Goal: Task Accomplishment & Management: Manage account settings

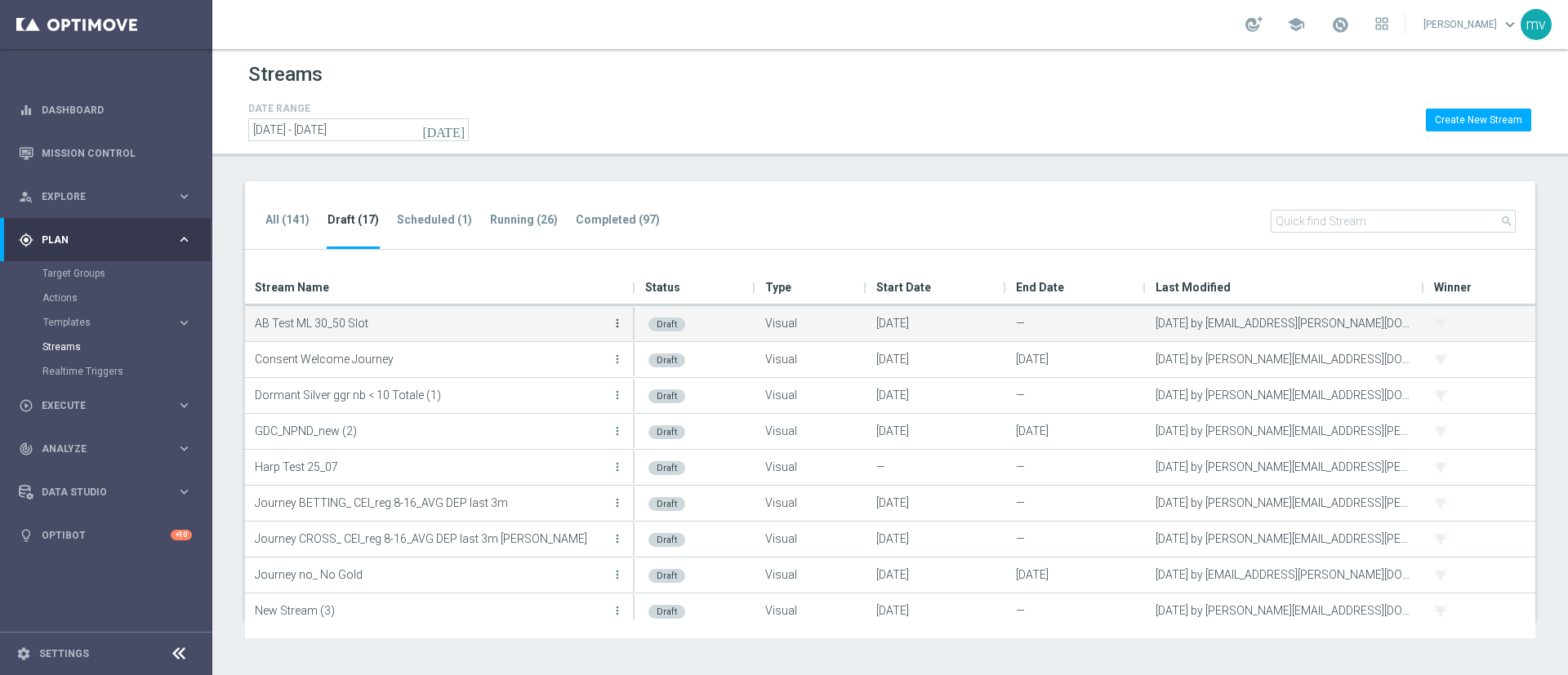
click at [618, 319] on icon "more_vert" at bounding box center [617, 323] width 13 height 13
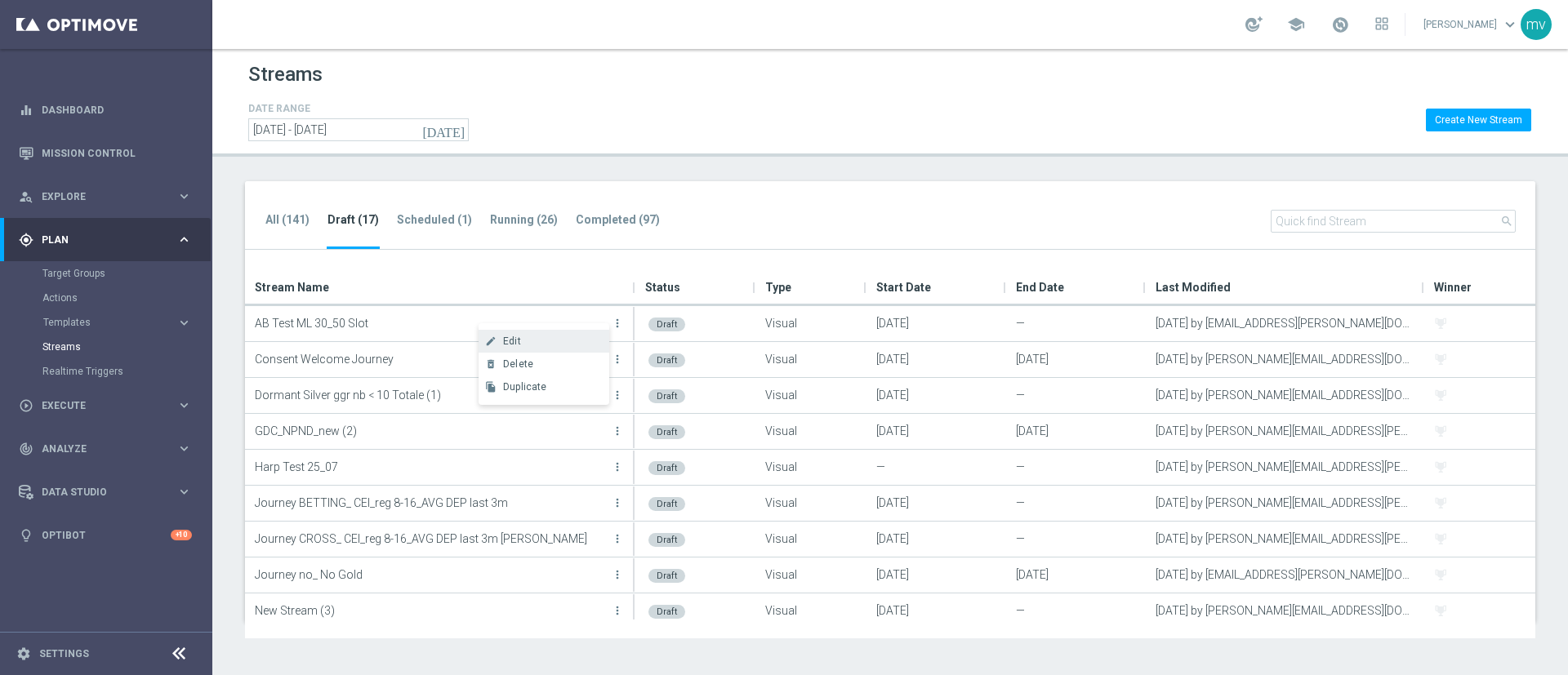
click at [520, 344] on span "Edit" at bounding box center [512, 341] width 18 height 12
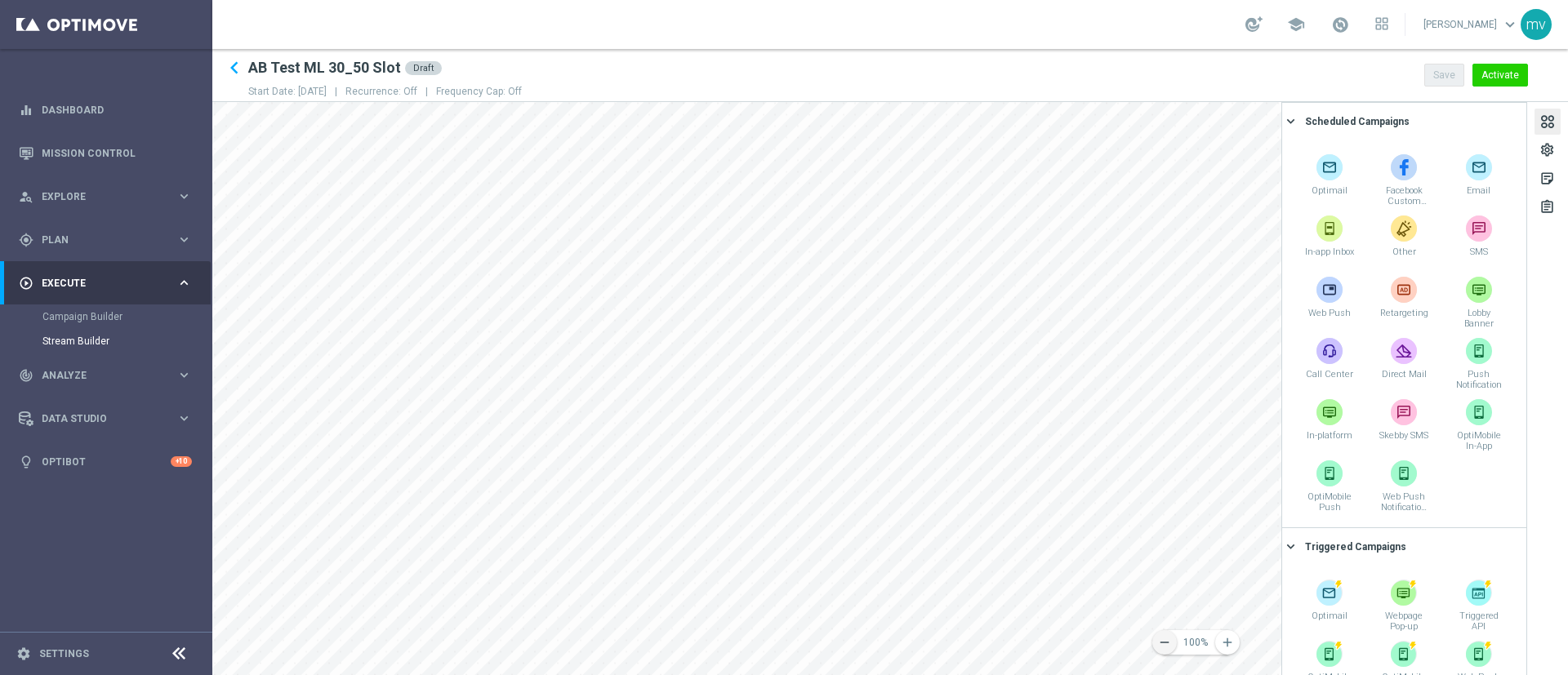
click at [1168, 642] on icon "remove" at bounding box center [1164, 643] width 14 height 14
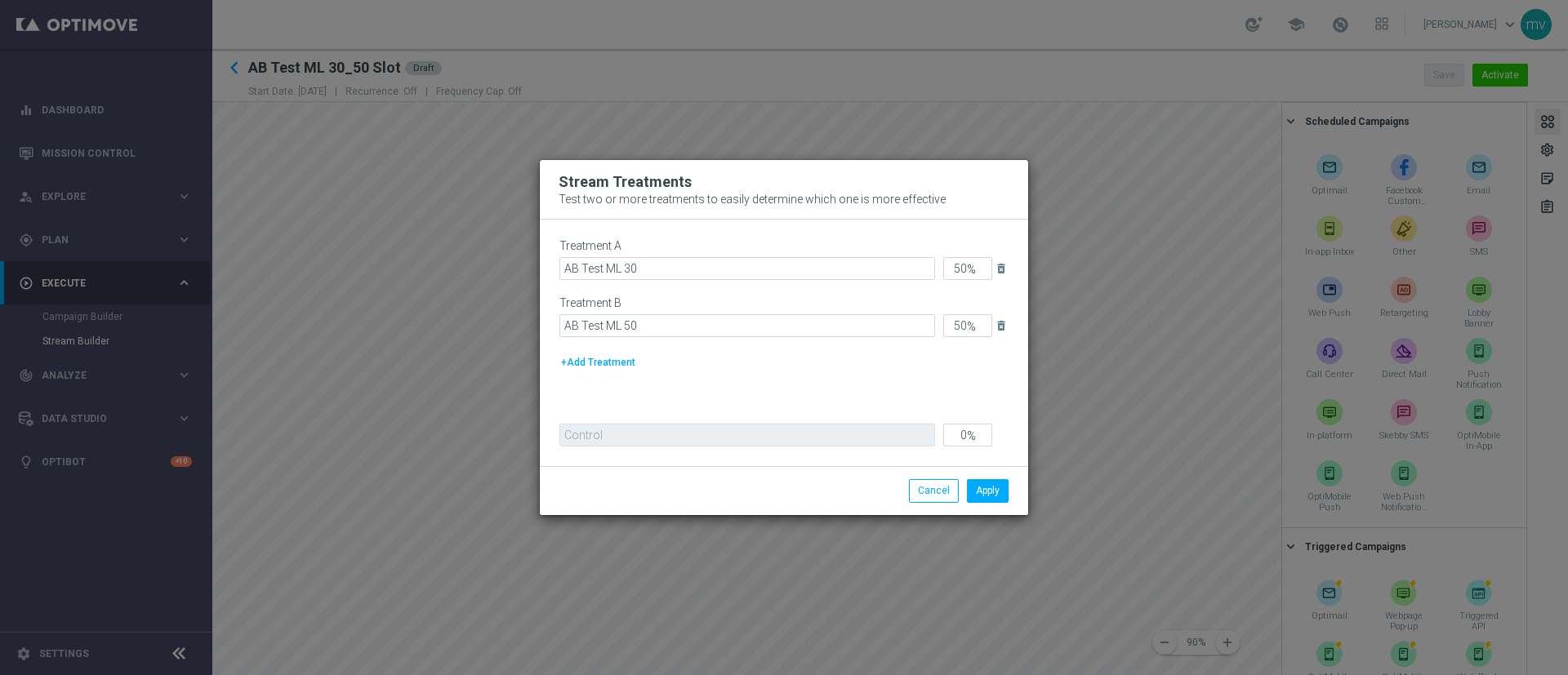
click at [598, 358] on button "+Add Treatment" at bounding box center [598, 363] width 78 height 18
type input "34"
type input "33"
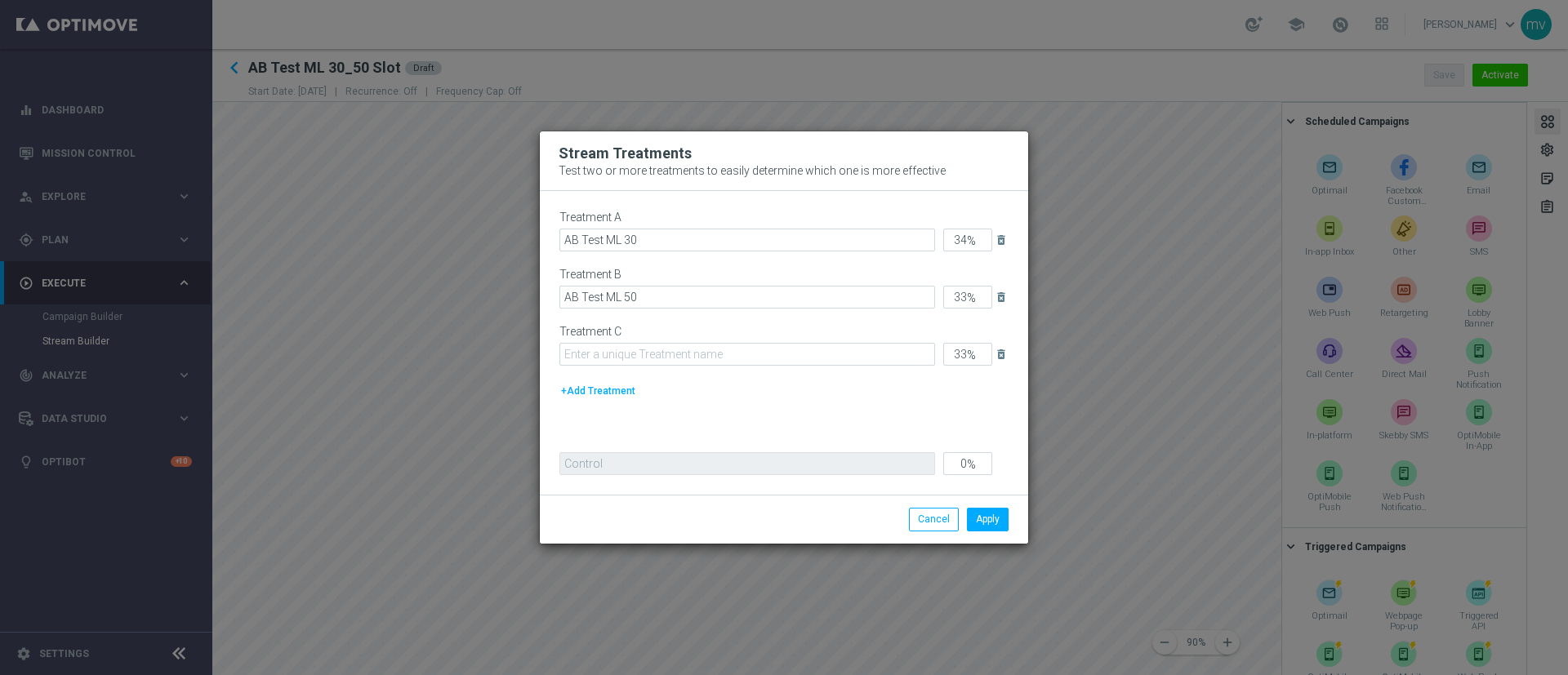
click at [609, 384] on button "+Add Treatment" at bounding box center [598, 391] width 78 height 18
type input "25"
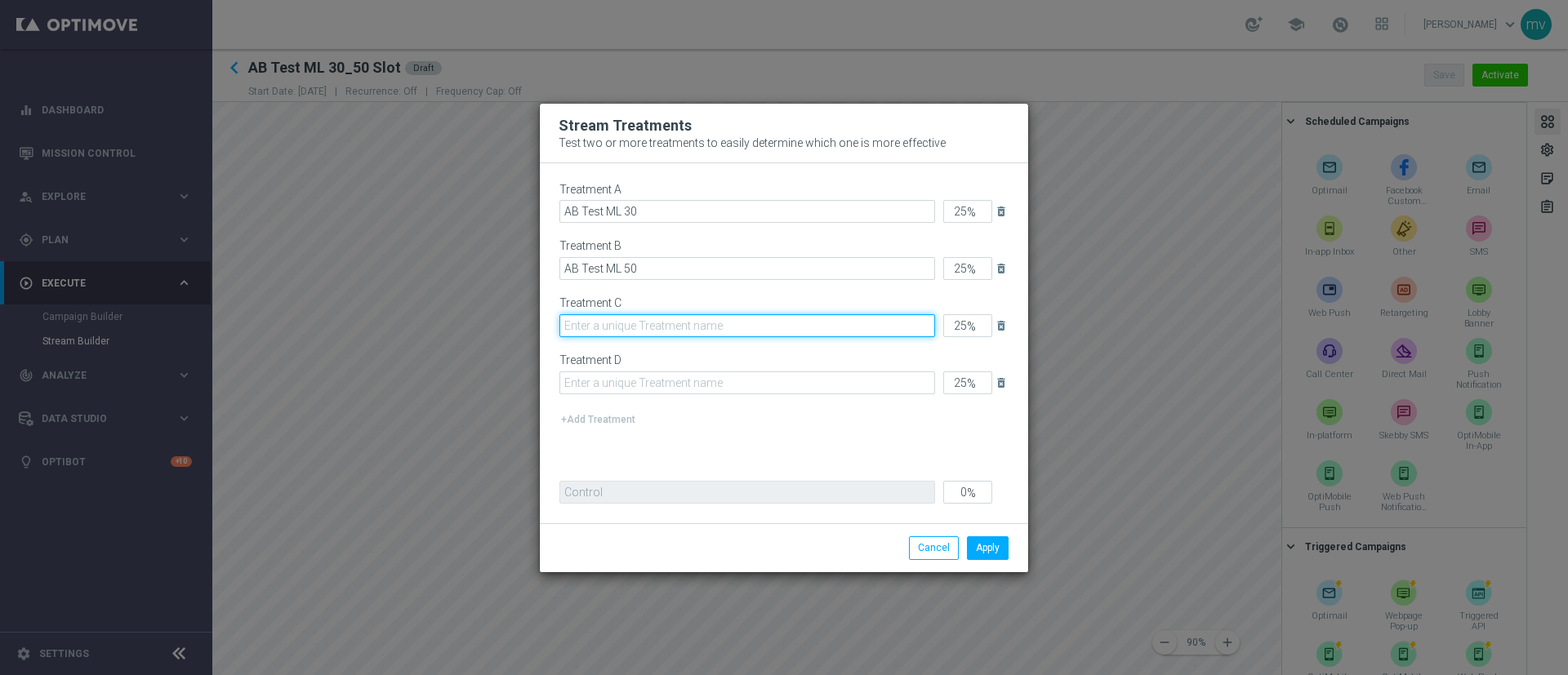
click at [659, 325] on input "text" at bounding box center [747, 325] width 376 height 23
drag, startPoint x: 661, startPoint y: 325, endPoint x: 533, endPoint y: 325, distance: 128.0
click at [533, 325] on modal-container "Stream Treatments Test two or more treatments to easily determine which one is …" at bounding box center [784, 338] width 1568 height 675
type input "Control ML 30"
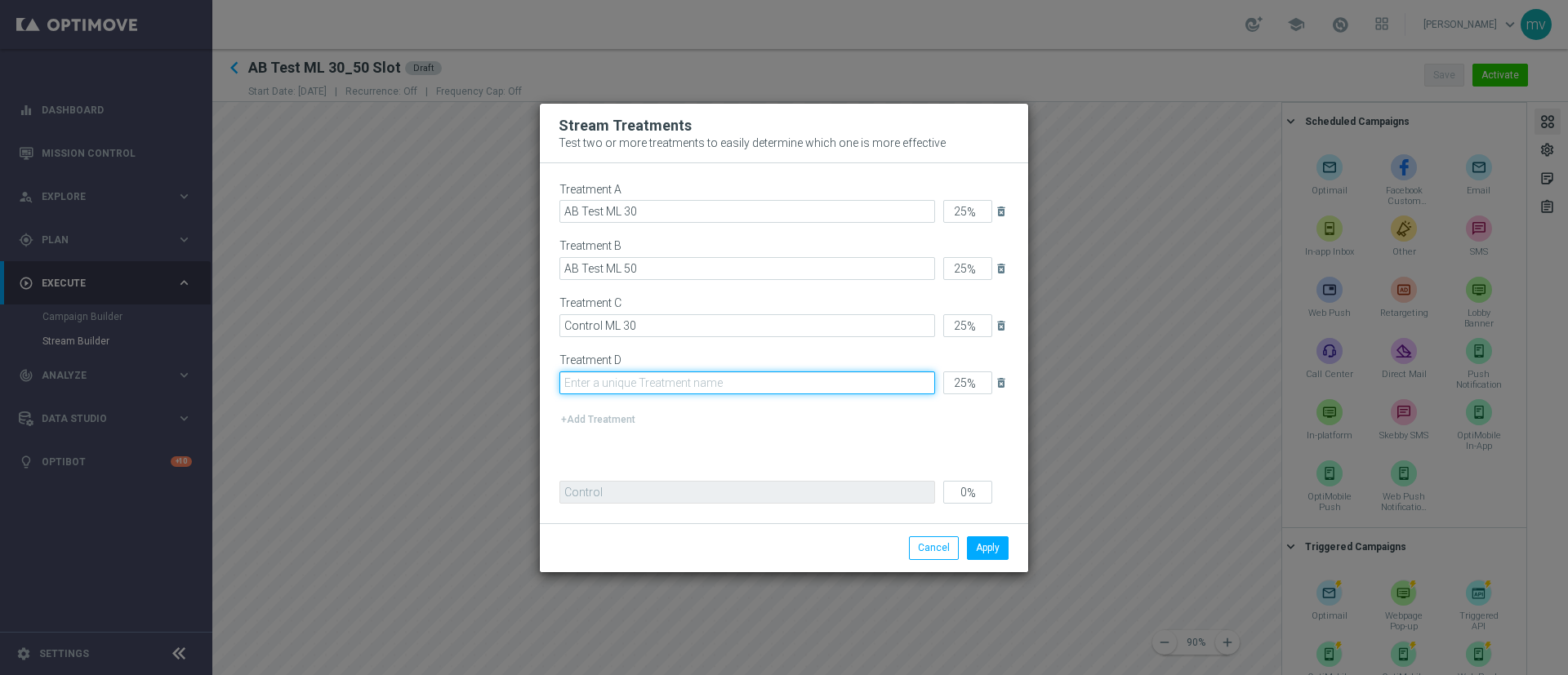
click at [612, 380] on input "text" at bounding box center [747, 383] width 376 height 23
paste input "Control ML 30"
type input "Control ML 50"
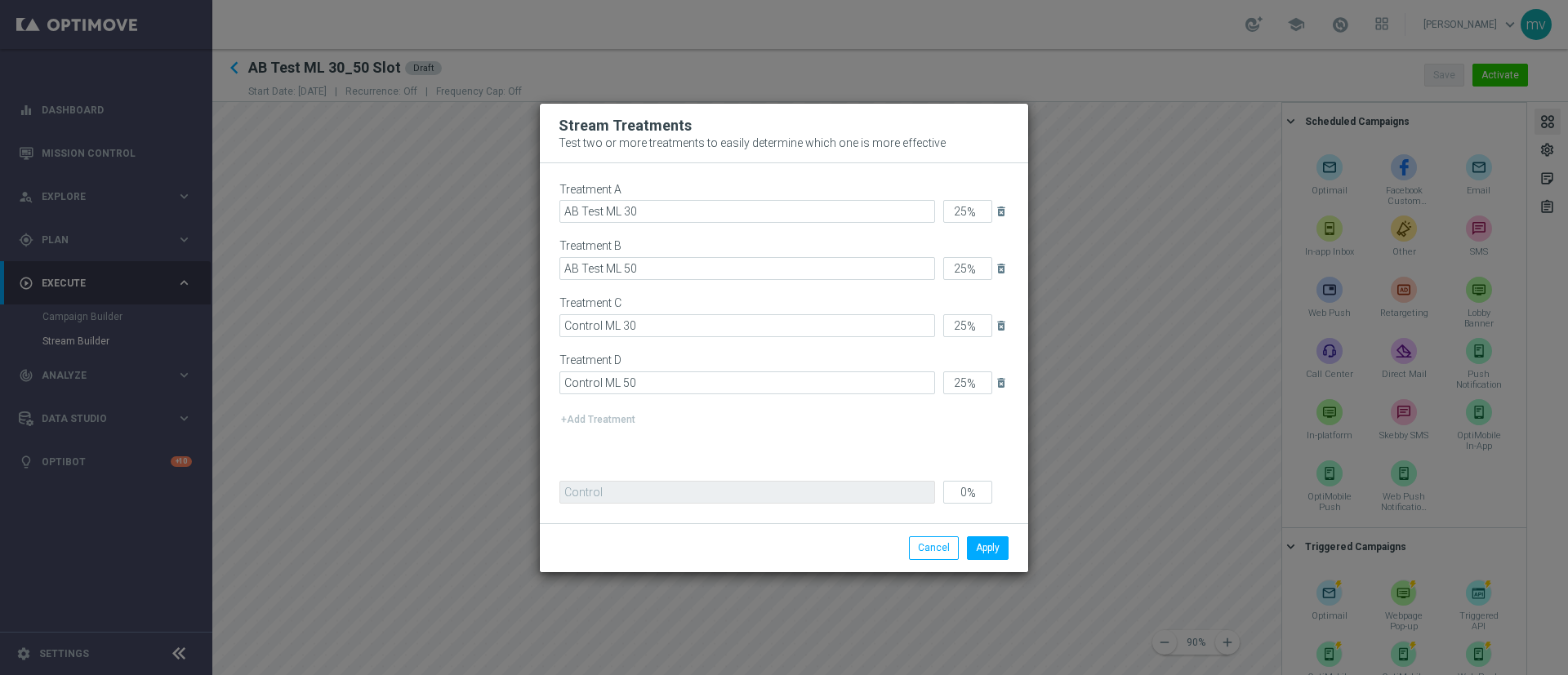
click at [682, 433] on div "Treatment A AB Test ML 30 25 % delete_forever Treatment B AB Test ML 50 25 % de…" at bounding box center [784, 324] width 450 height 282
click at [970, 210] on input "25" at bounding box center [968, 211] width 49 height 23
type input "2"
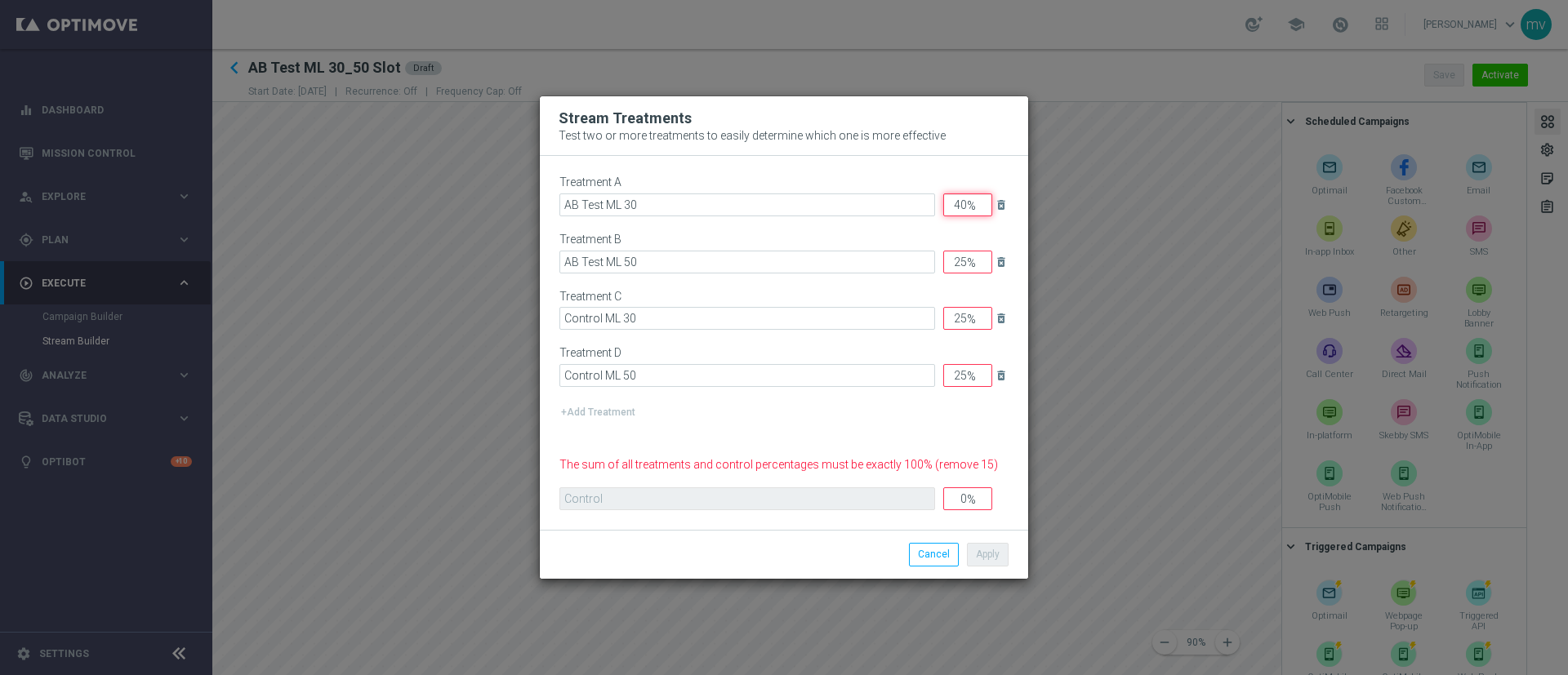
type input "40"
click at [964, 263] on input "25" at bounding box center [968, 262] width 49 height 23
type input "2"
type input "40"
click at [967, 312] on input "25" at bounding box center [968, 318] width 49 height 23
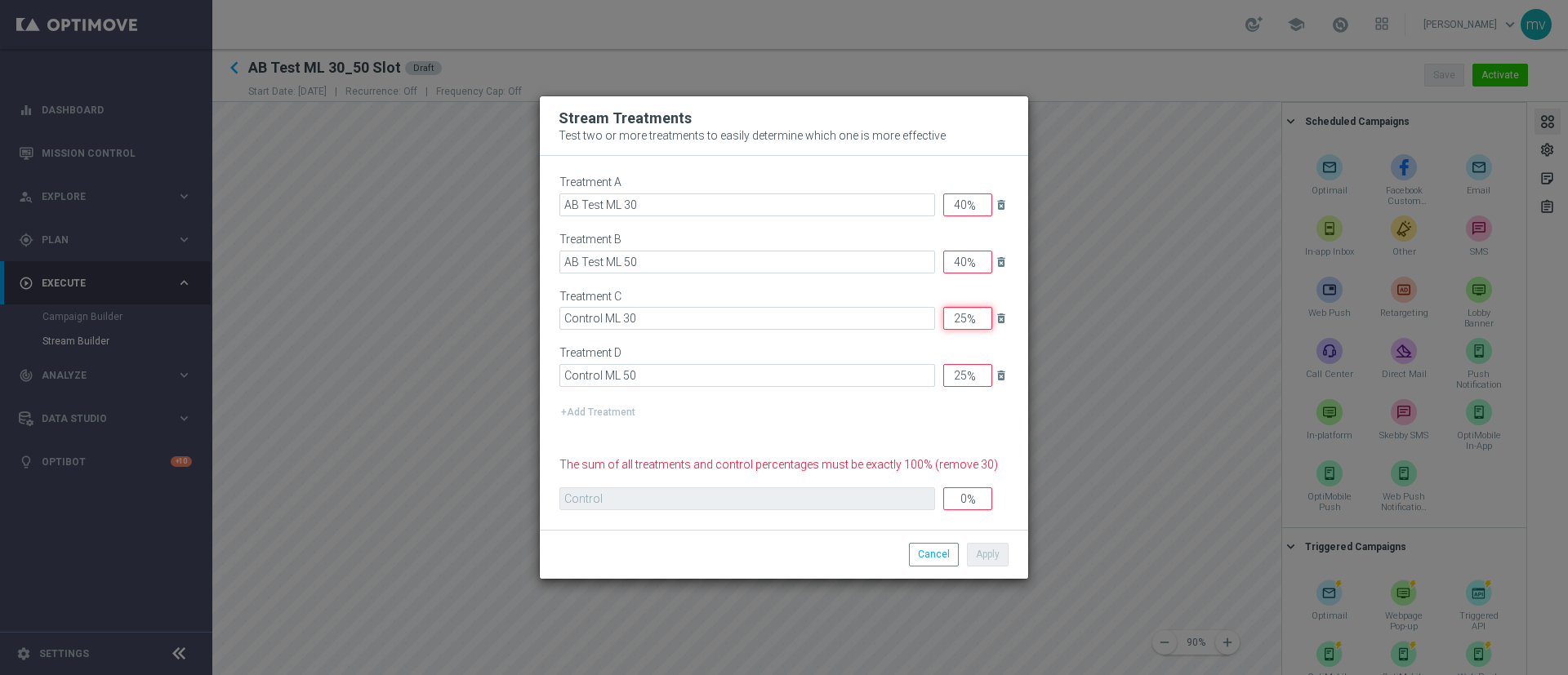
type input "2"
type input "10"
click at [964, 368] on input "25" at bounding box center [968, 374] width 49 height 23
type input "2"
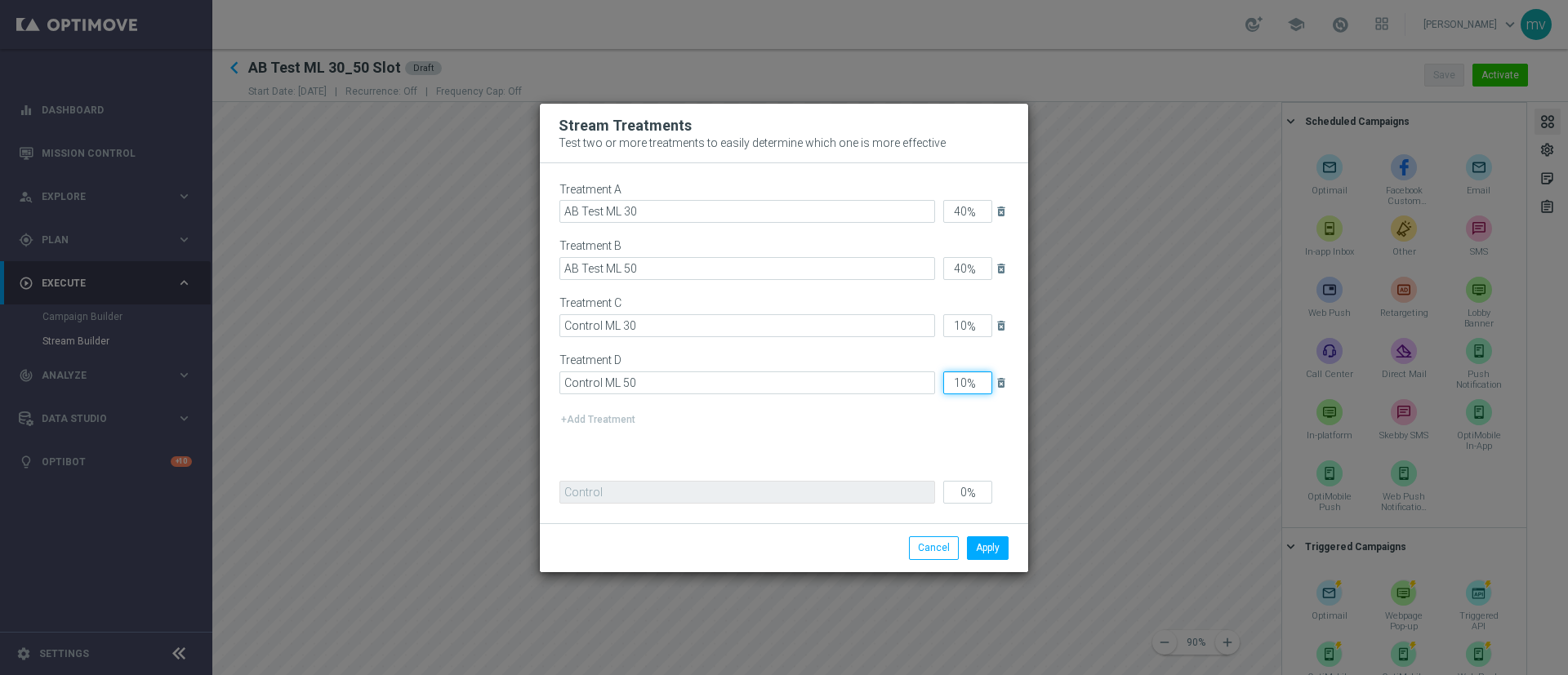
type input "10"
click at [868, 438] on div "Treatment A AB Test ML 30 40 % delete_forever Treatment B AB Test ML 50 40 % de…" at bounding box center [784, 324] width 450 height 282
click at [990, 548] on button "Apply" at bounding box center [988, 547] width 42 height 23
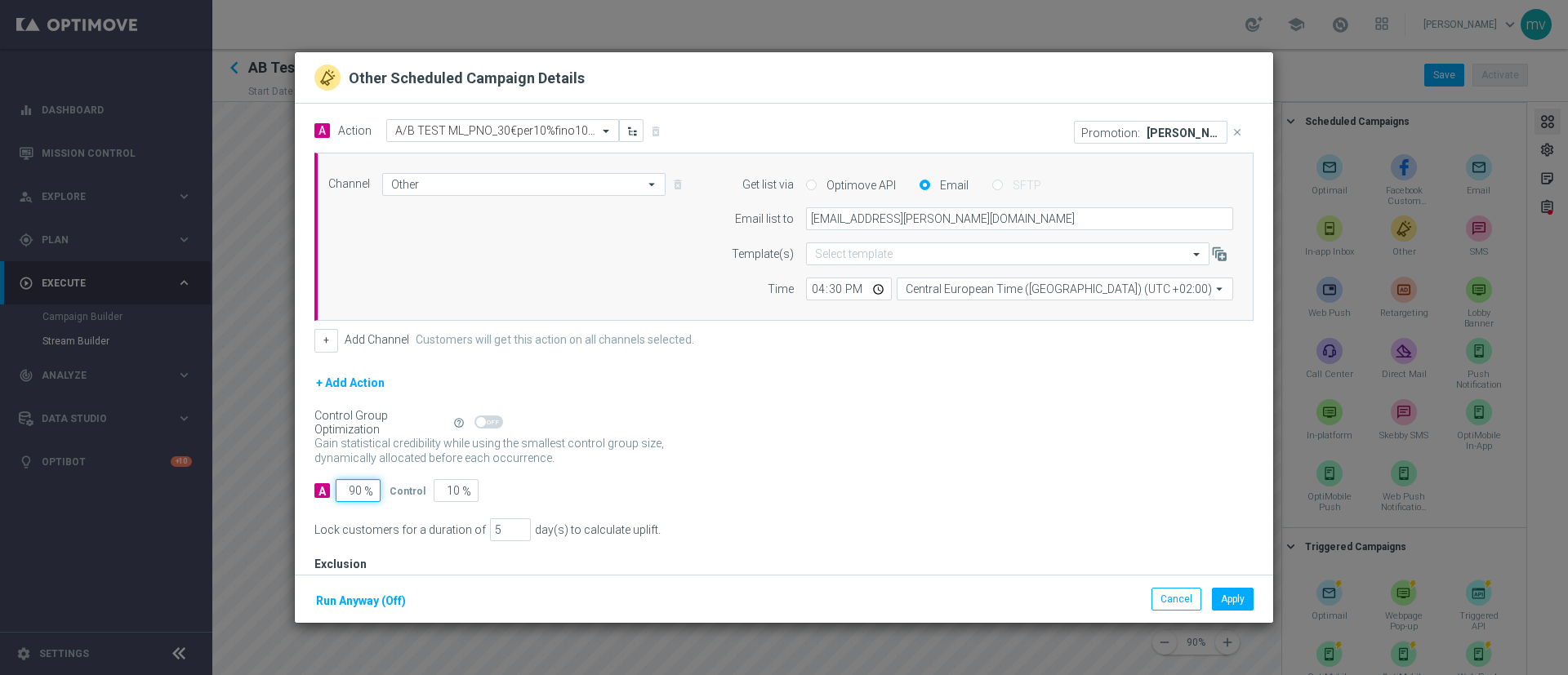
click at [359, 486] on input "90" at bounding box center [358, 490] width 45 height 23
type input "9"
type input "91"
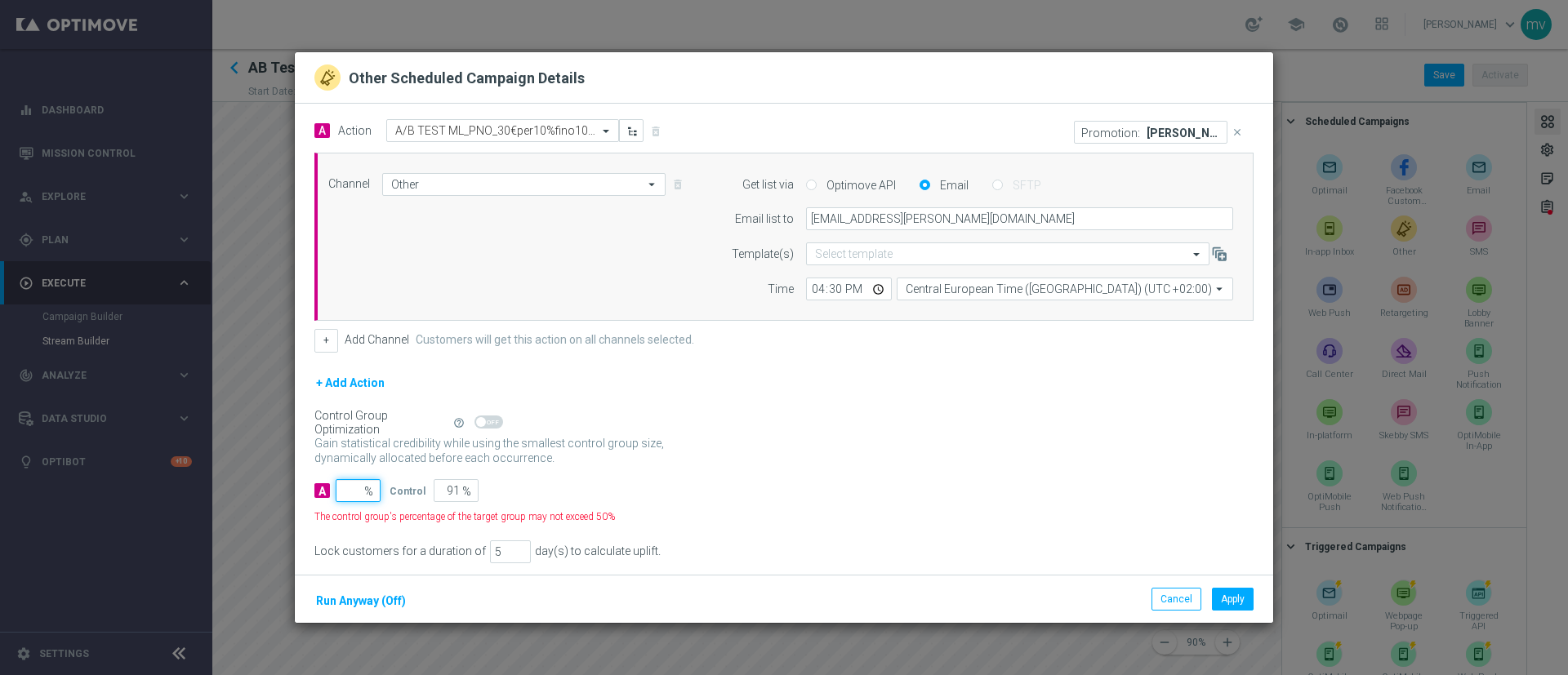
type input "100"
type input "1"
type input "99"
type input "10"
type input "90"
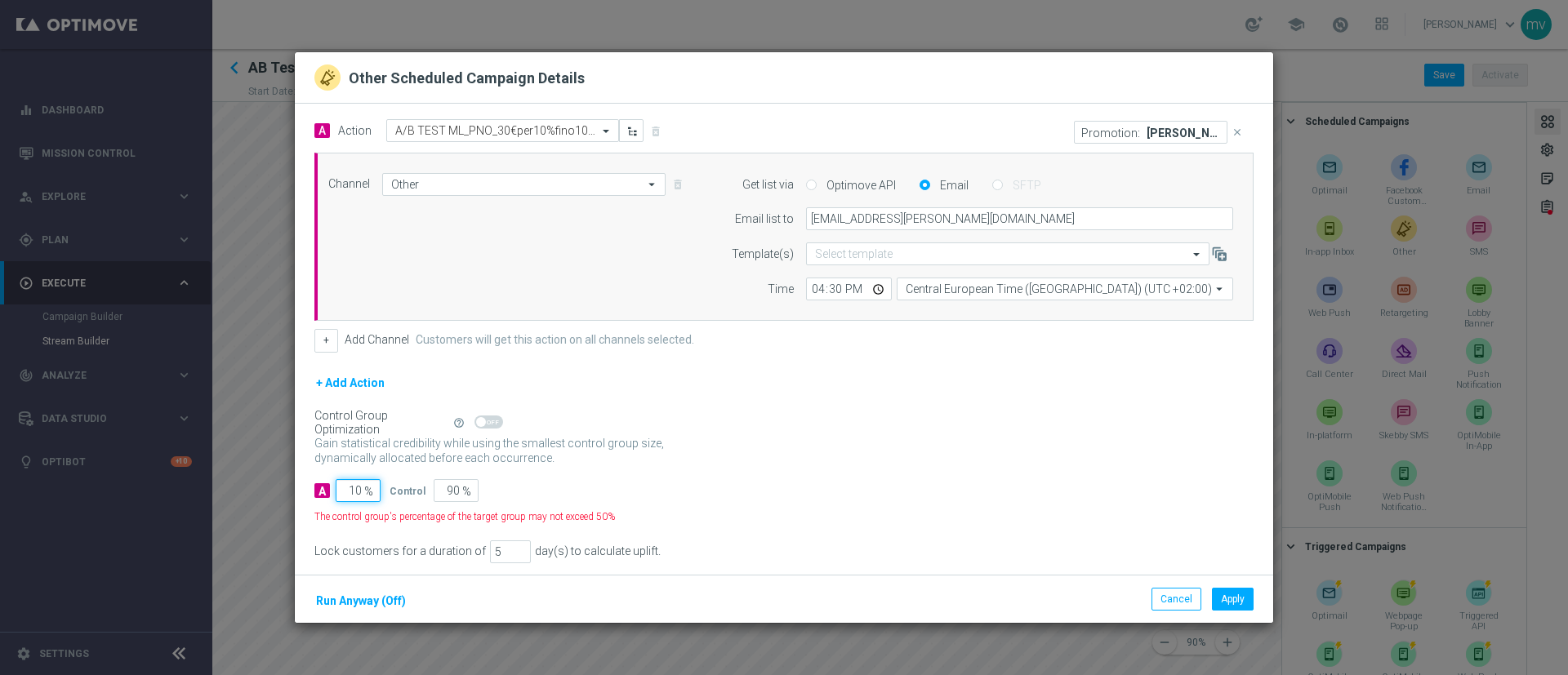
type input "100"
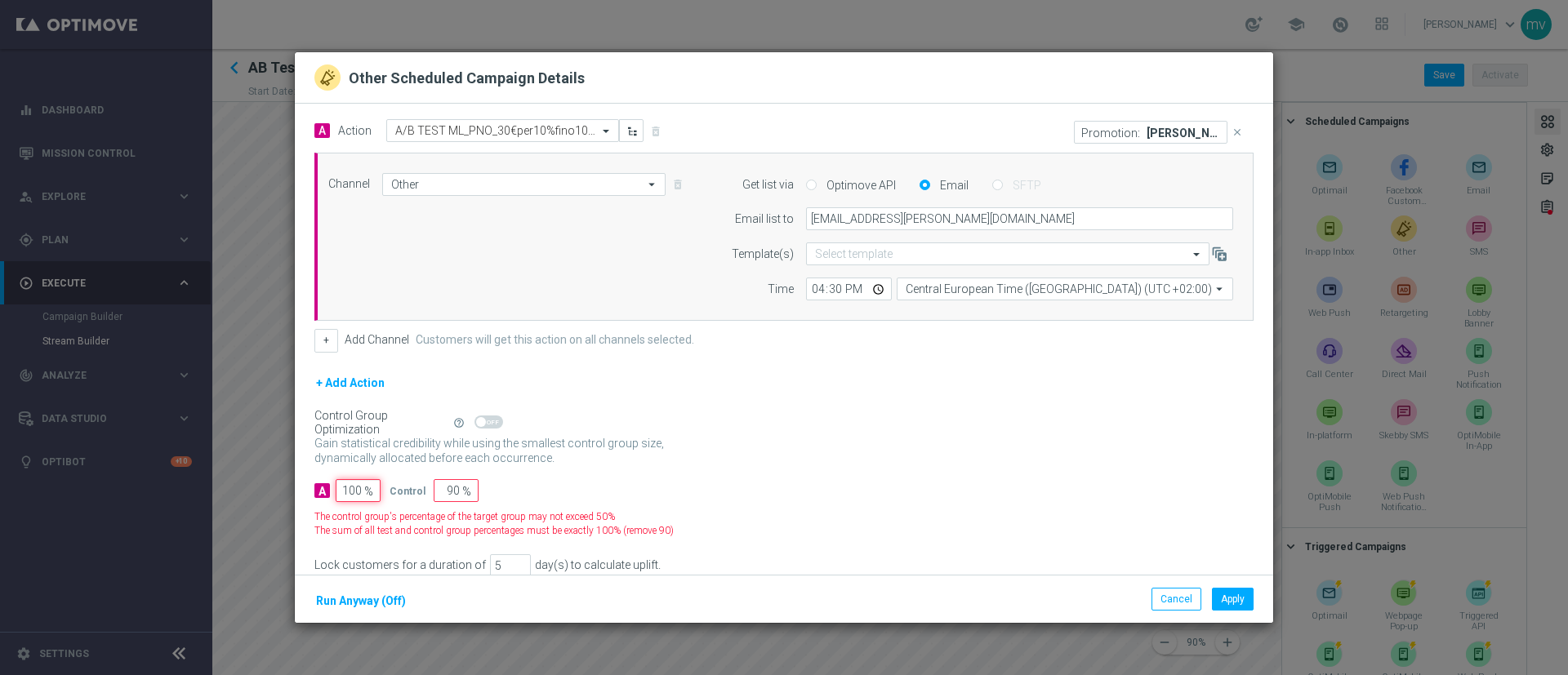
type input "0"
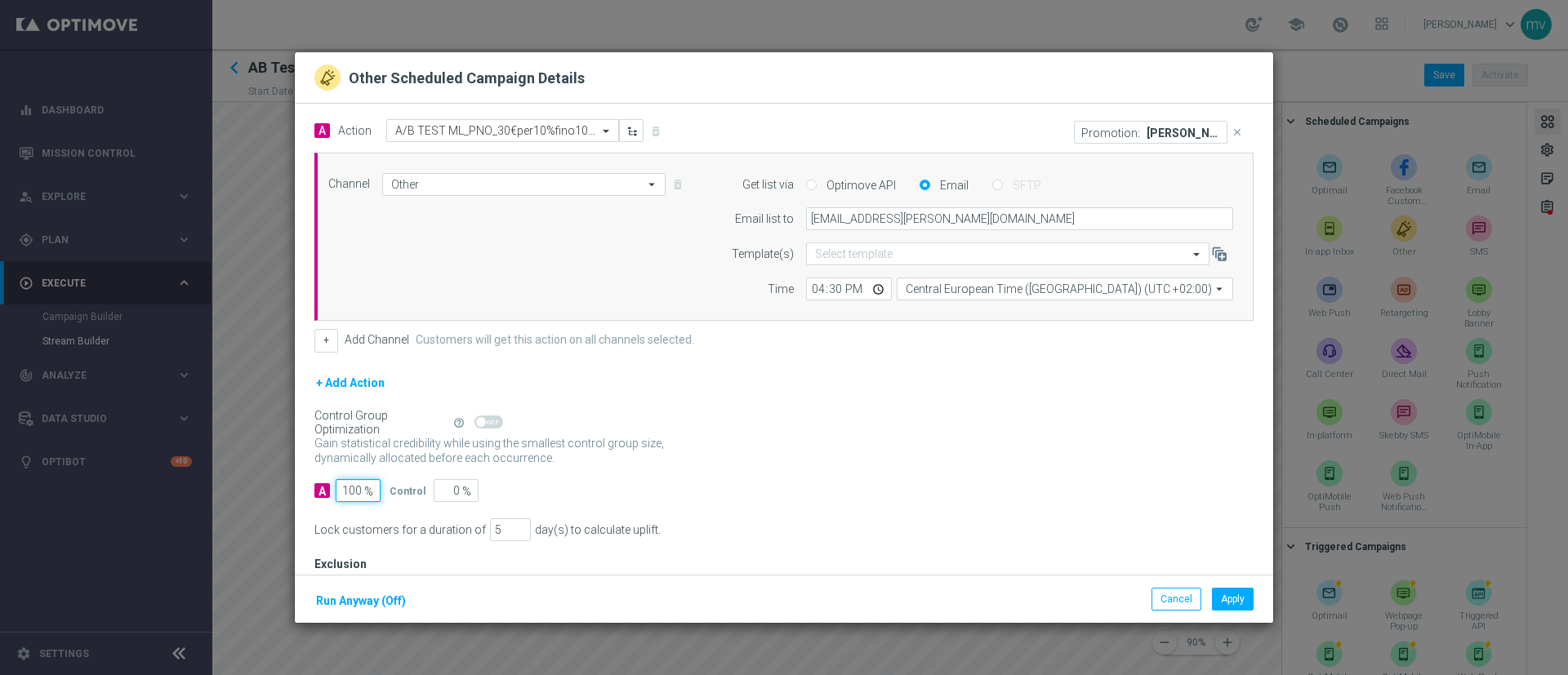
type input "100"
click at [606, 486] on div "A 100 % Control 0 %" at bounding box center [784, 490] width 939 height 23
click at [1239, 604] on button "Apply" at bounding box center [1232, 598] width 42 height 23
click at [362, 489] on input "90" at bounding box center [358, 490] width 45 height 23
type input "9"
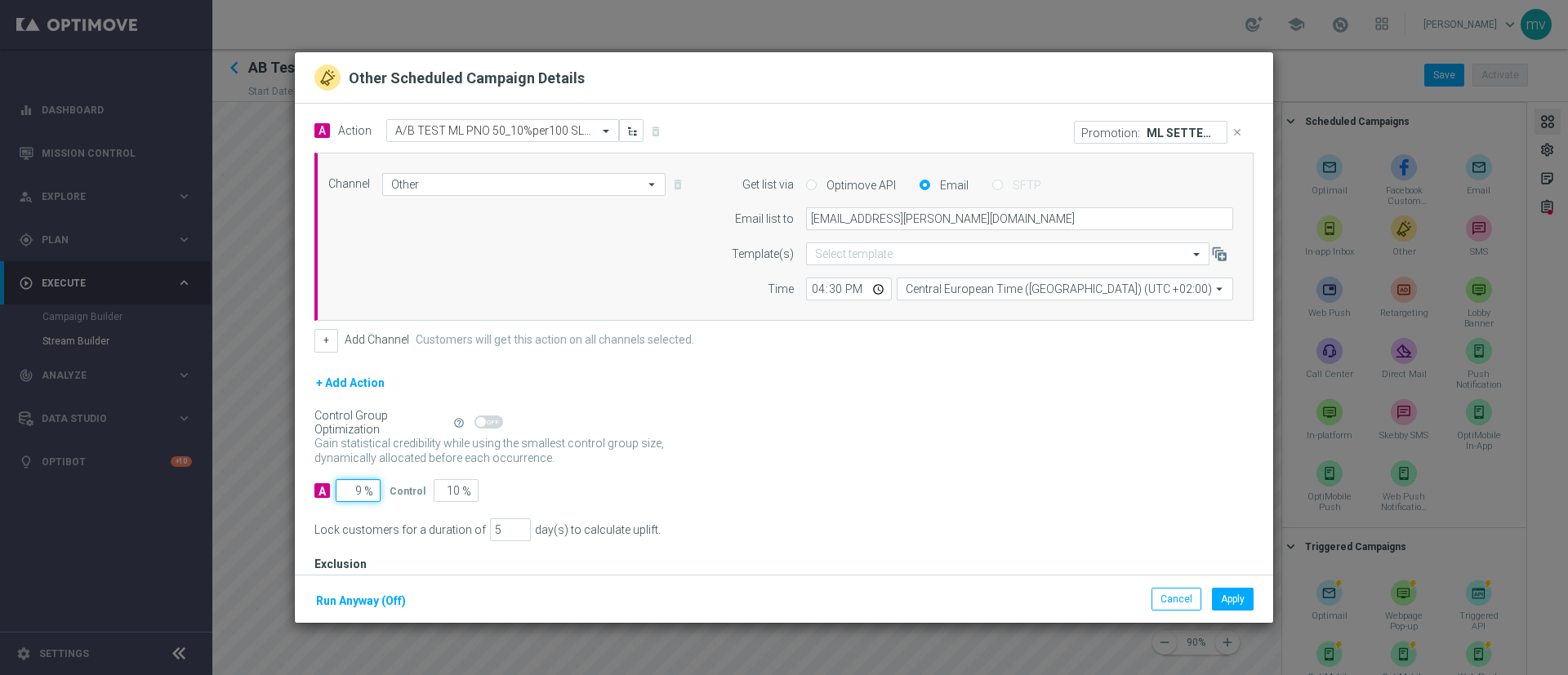
type input "91"
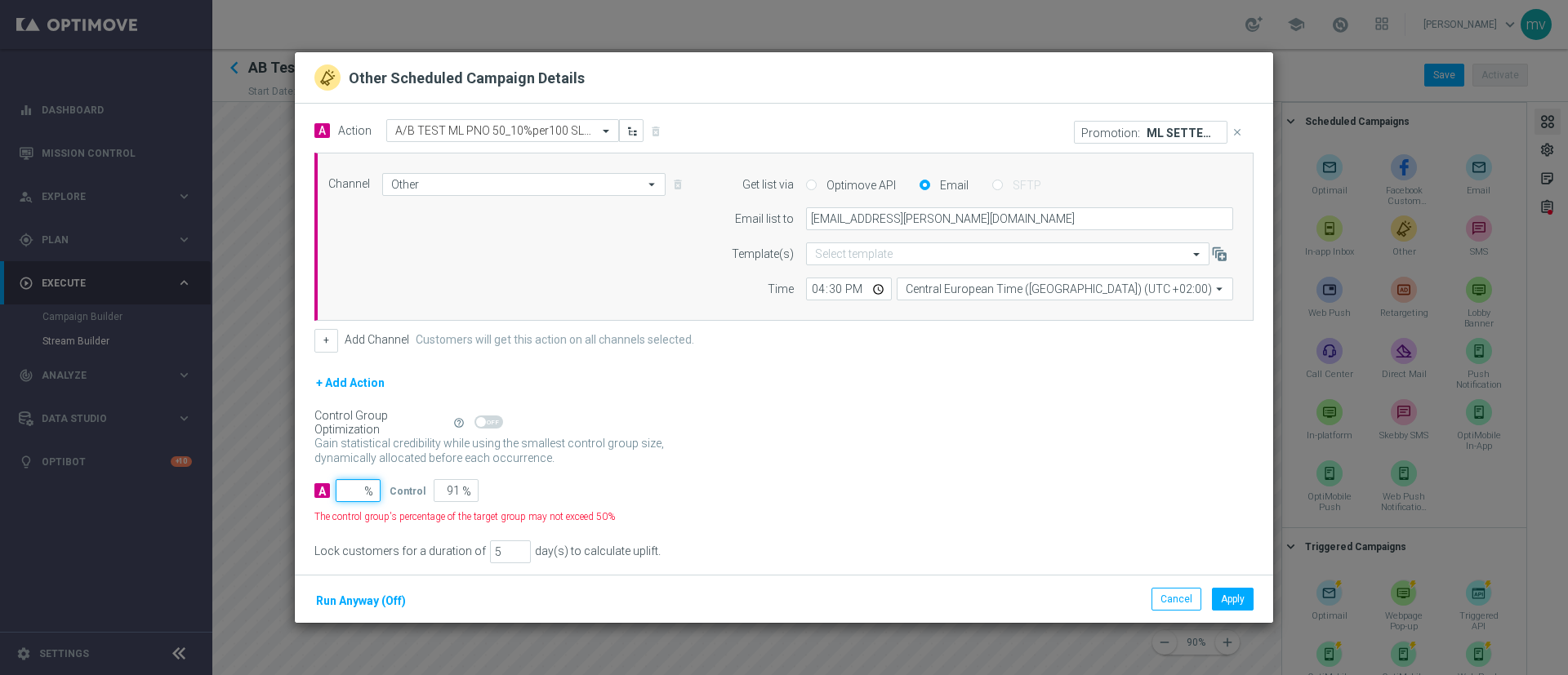
type input "100"
type input "1"
type input "99"
type input "10"
type input "90"
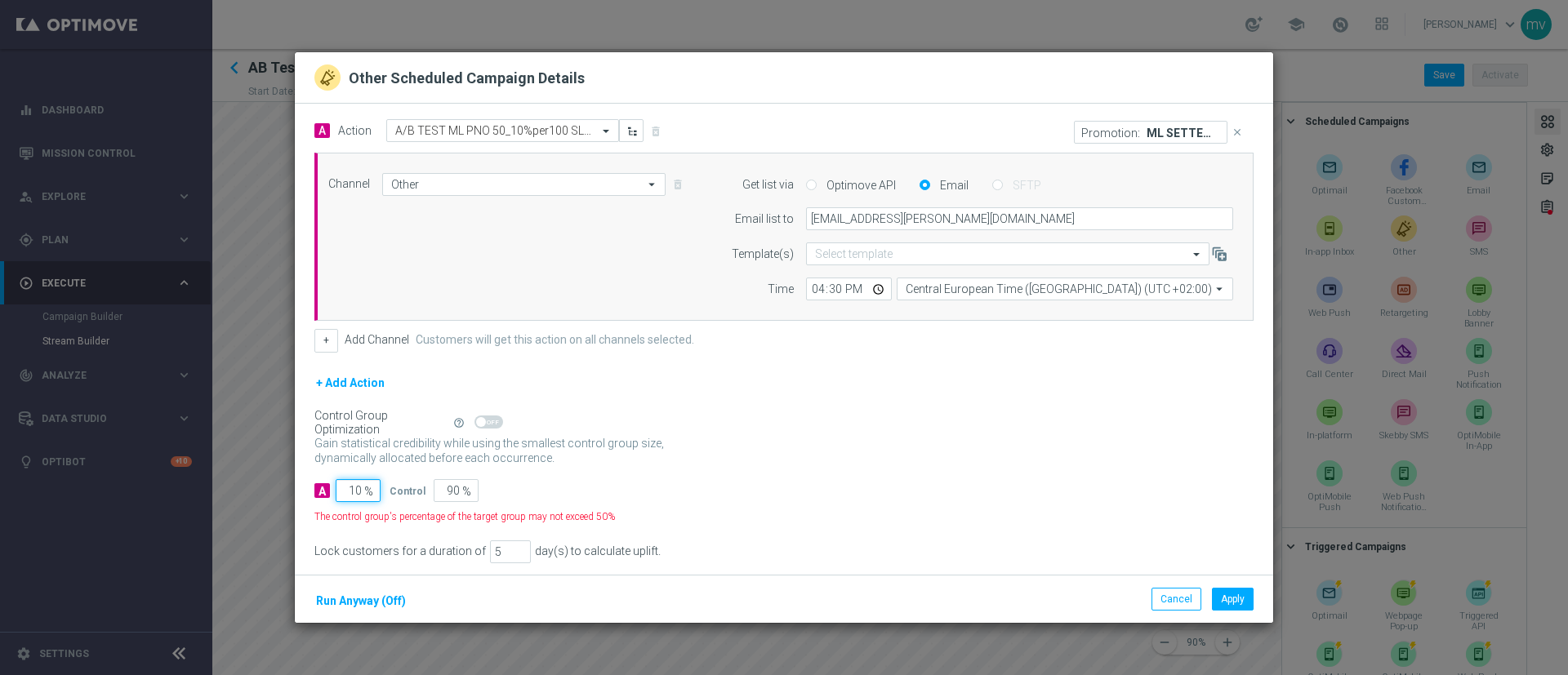
type input "100"
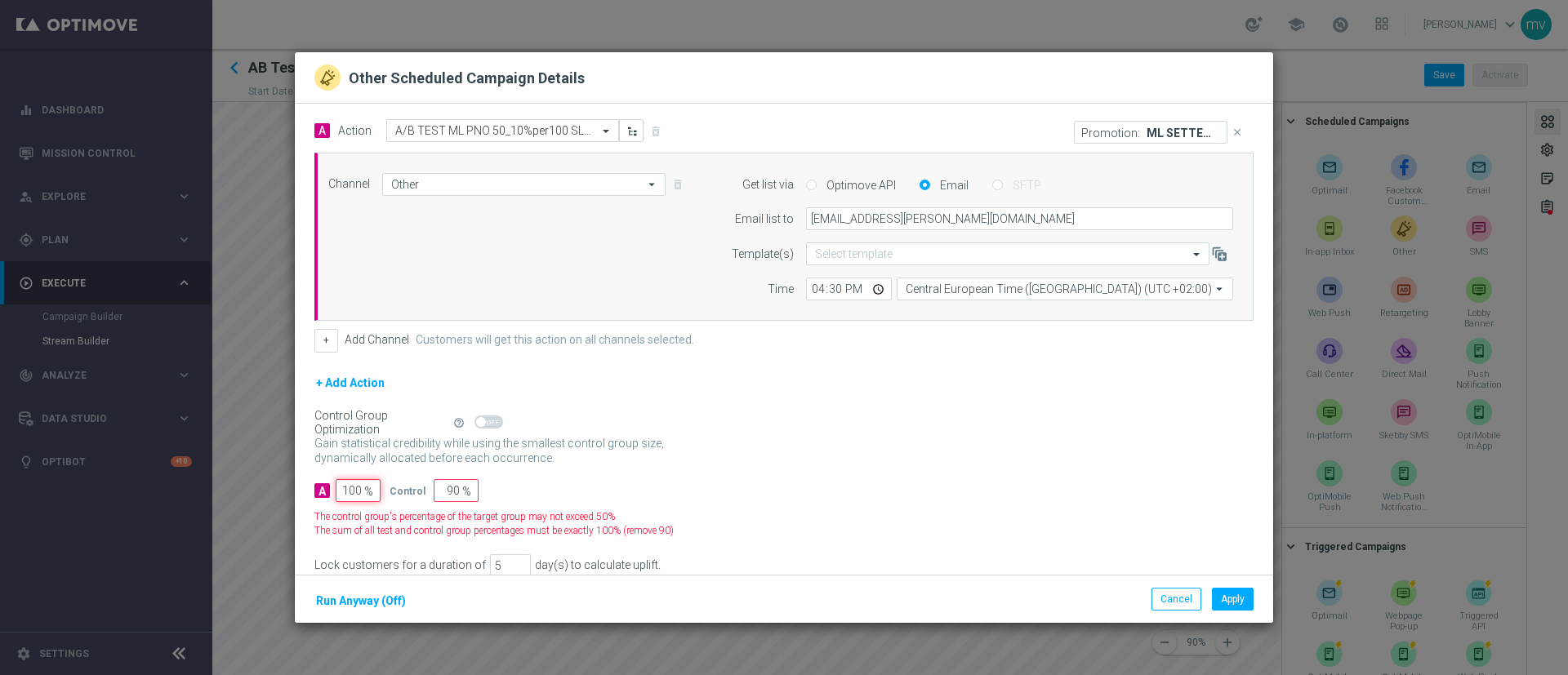
type input "0"
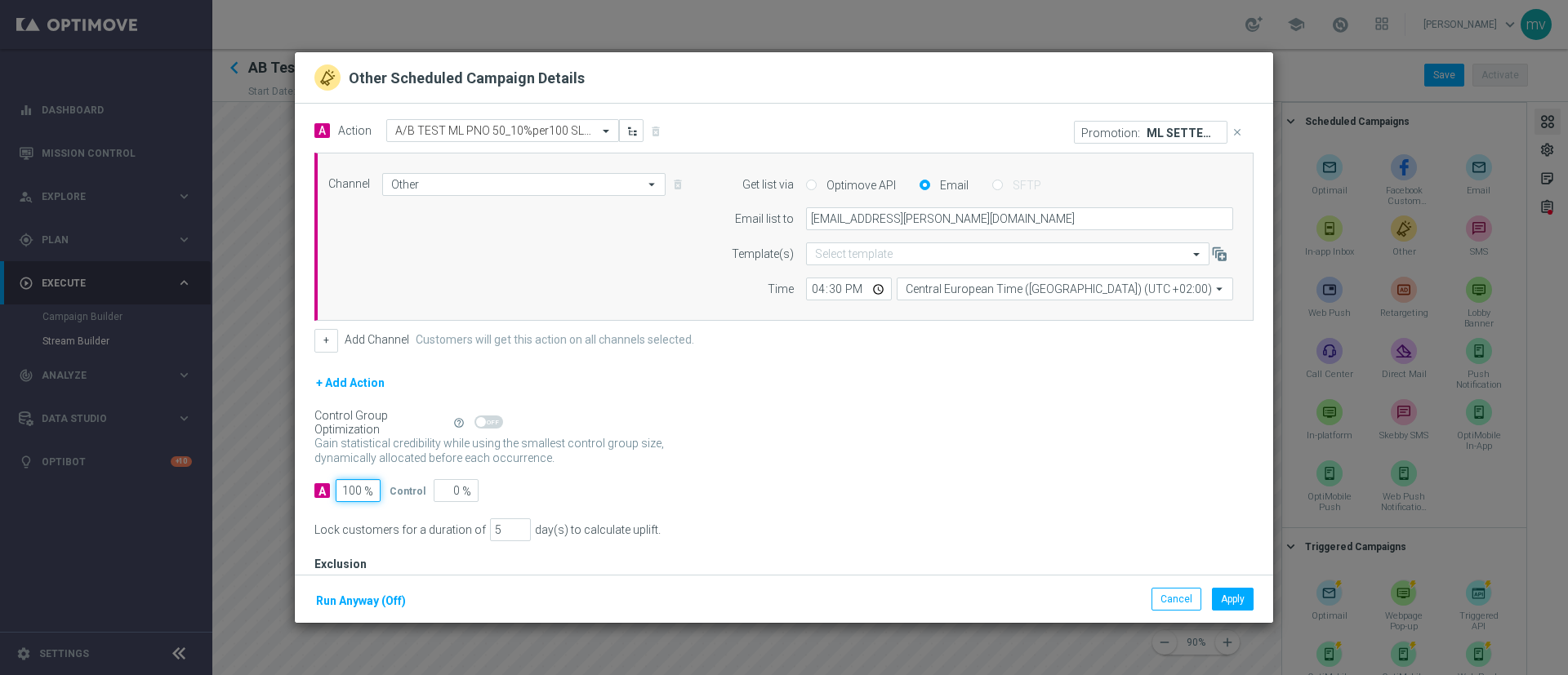
type input "100"
click at [885, 522] on div "Lock customers for a duration of 5 day(s) to calculate uplift." at bounding box center [784, 529] width 939 height 23
click at [1238, 596] on button "Apply" at bounding box center [1232, 598] width 42 height 23
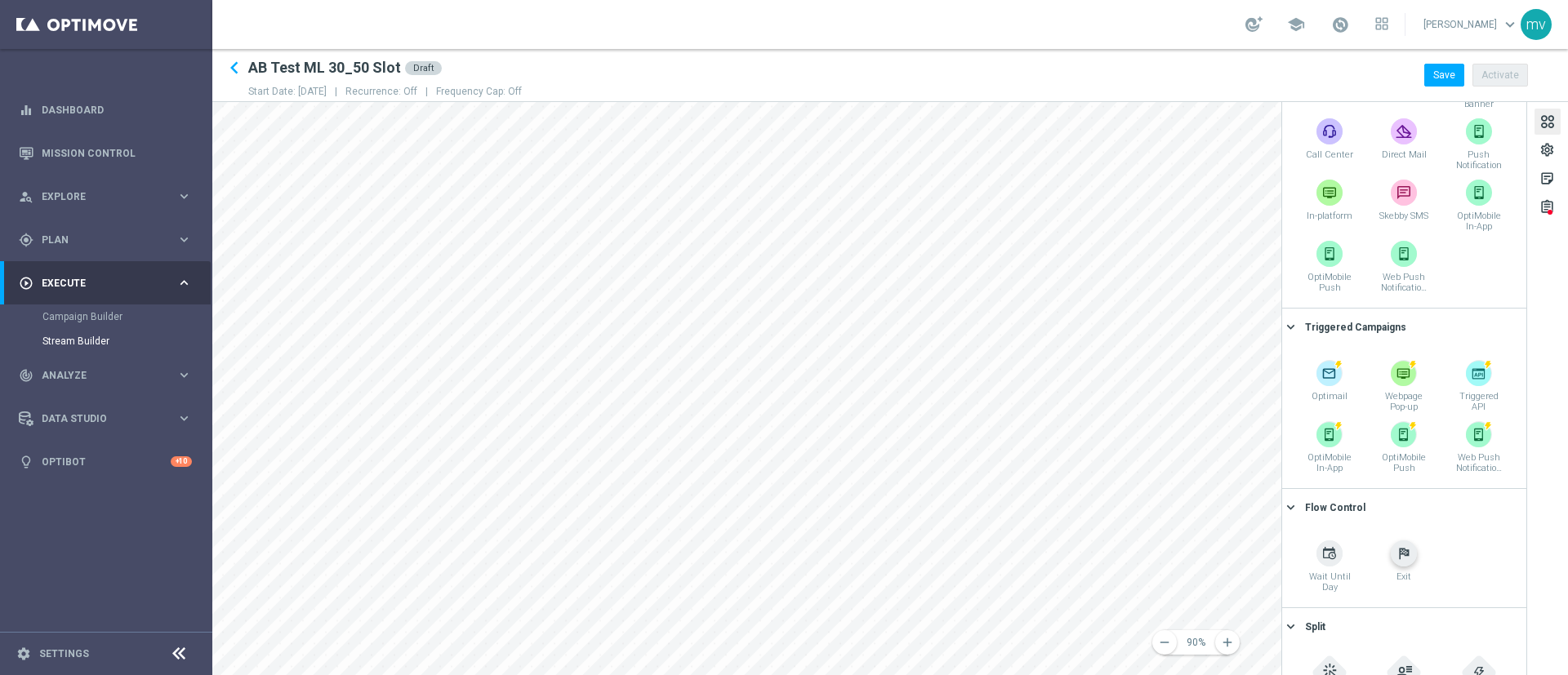
scroll to position [271, 0]
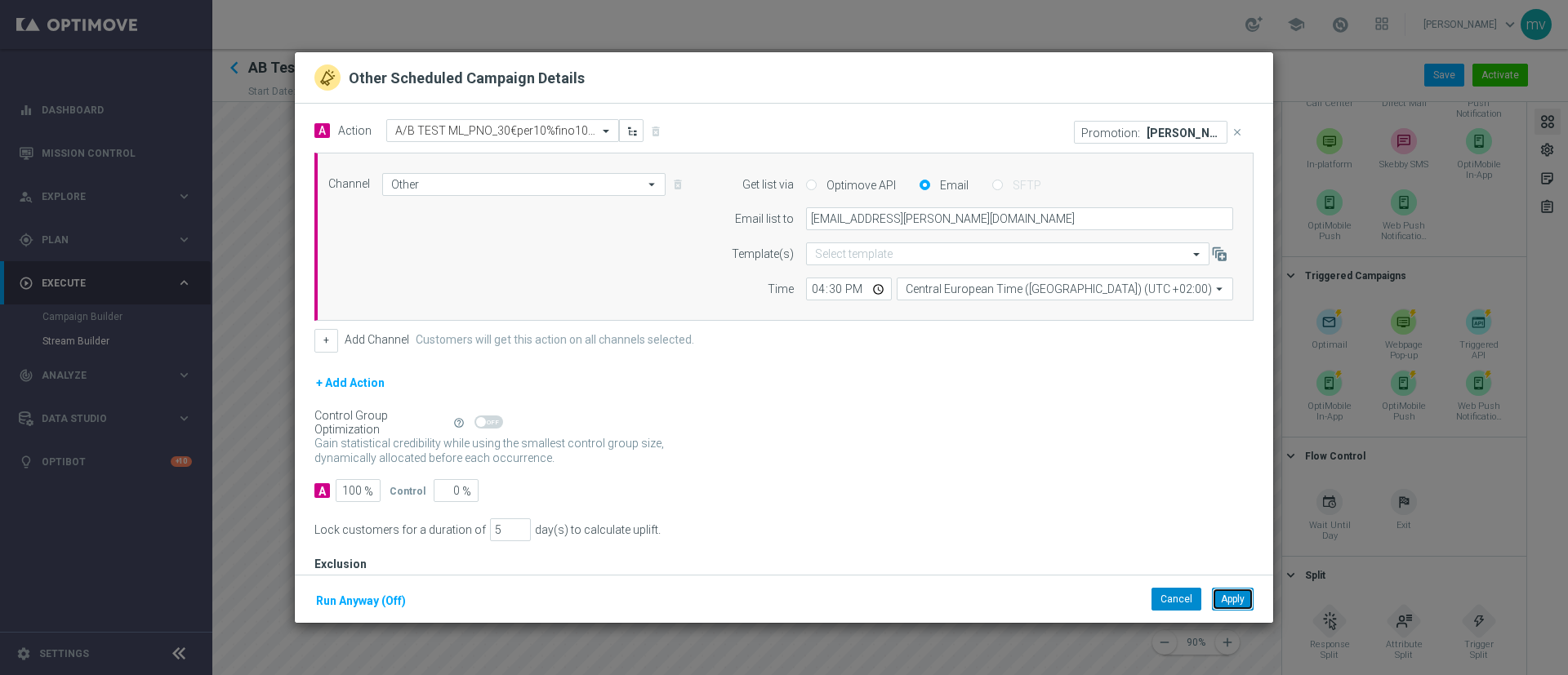
click at [1242, 602] on button "Apply" at bounding box center [1232, 598] width 42 height 23
click at [1238, 600] on button "Apply" at bounding box center [1232, 598] width 42 height 23
click at [1237, 595] on button "Apply" at bounding box center [1232, 598] width 42 height 23
click at [1237, 593] on button "Apply" at bounding box center [1232, 598] width 42 height 23
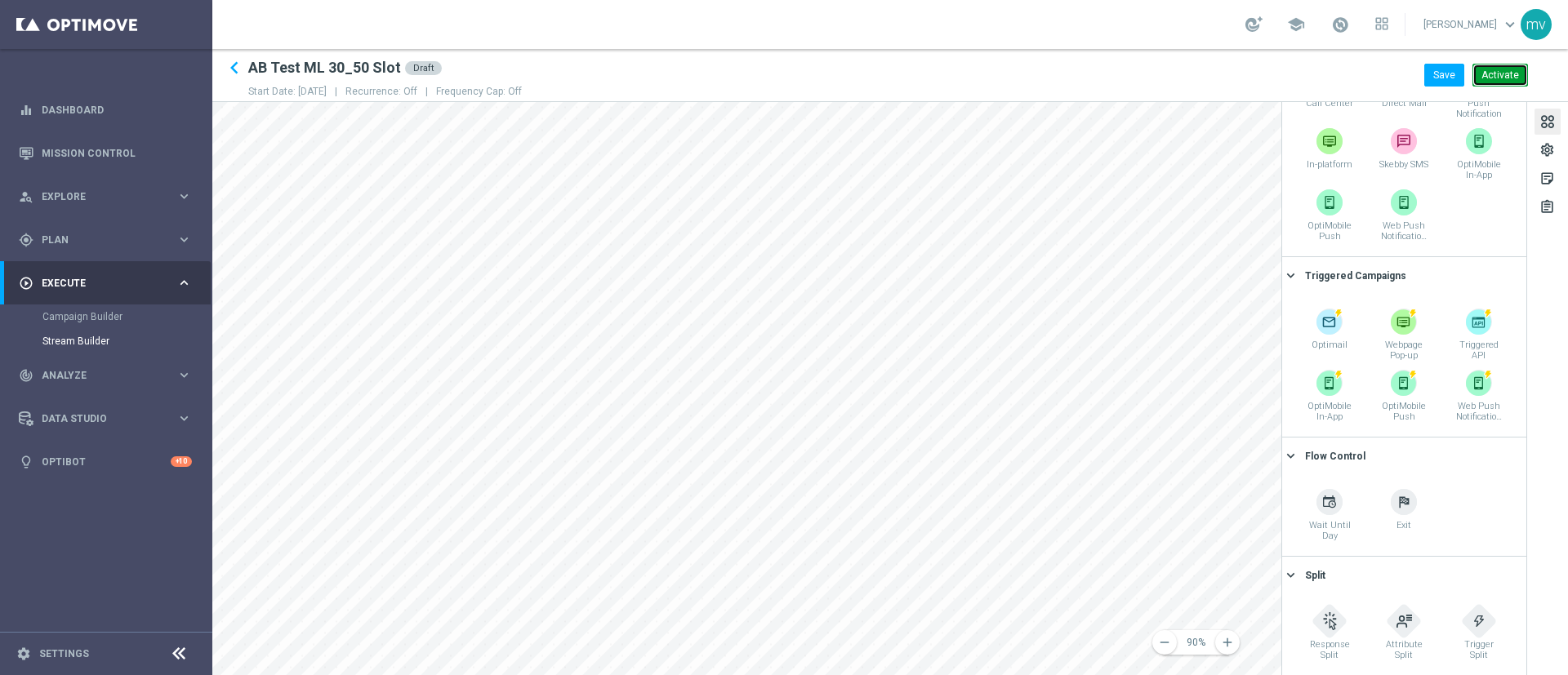
click at [1517, 75] on button "Activate" at bounding box center [1500, 75] width 56 height 23
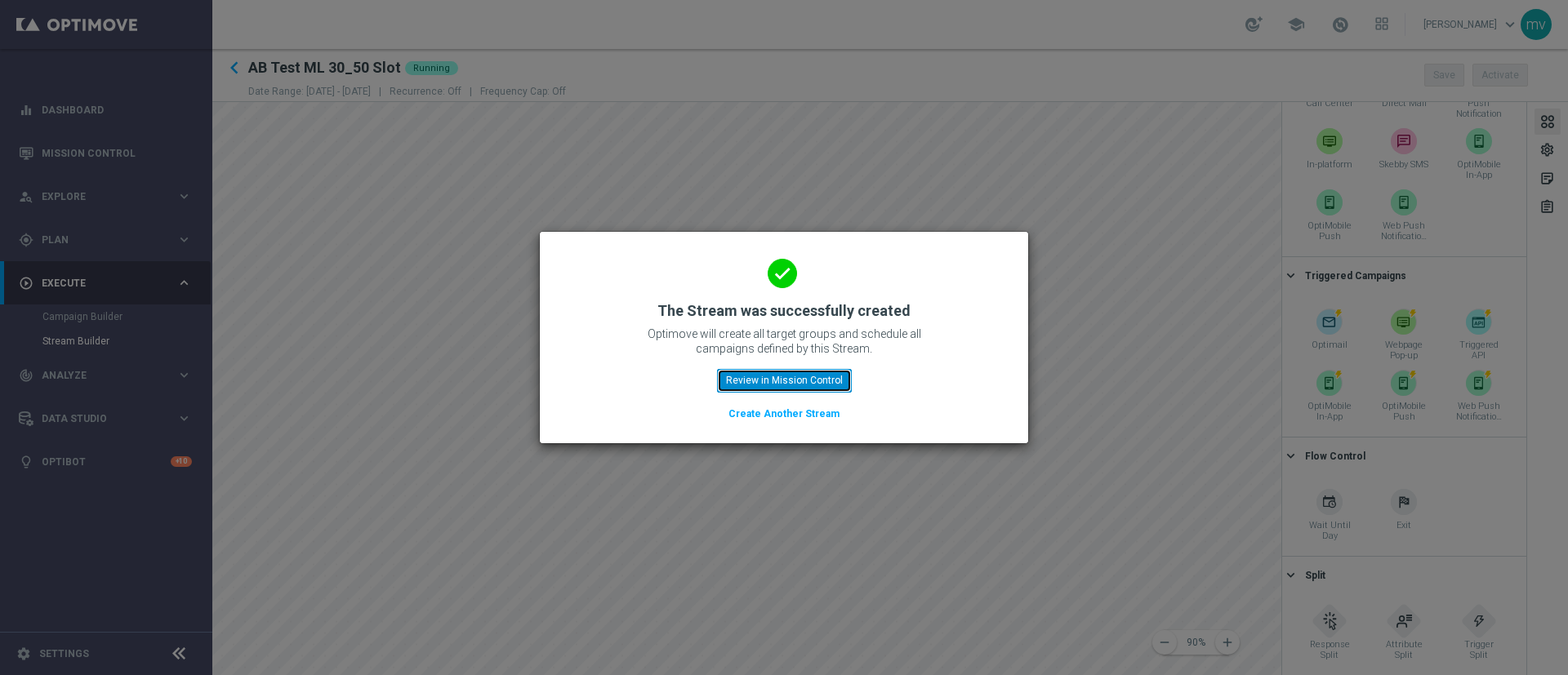
click at [749, 374] on button "Review in Mission Control" at bounding box center [784, 380] width 135 height 23
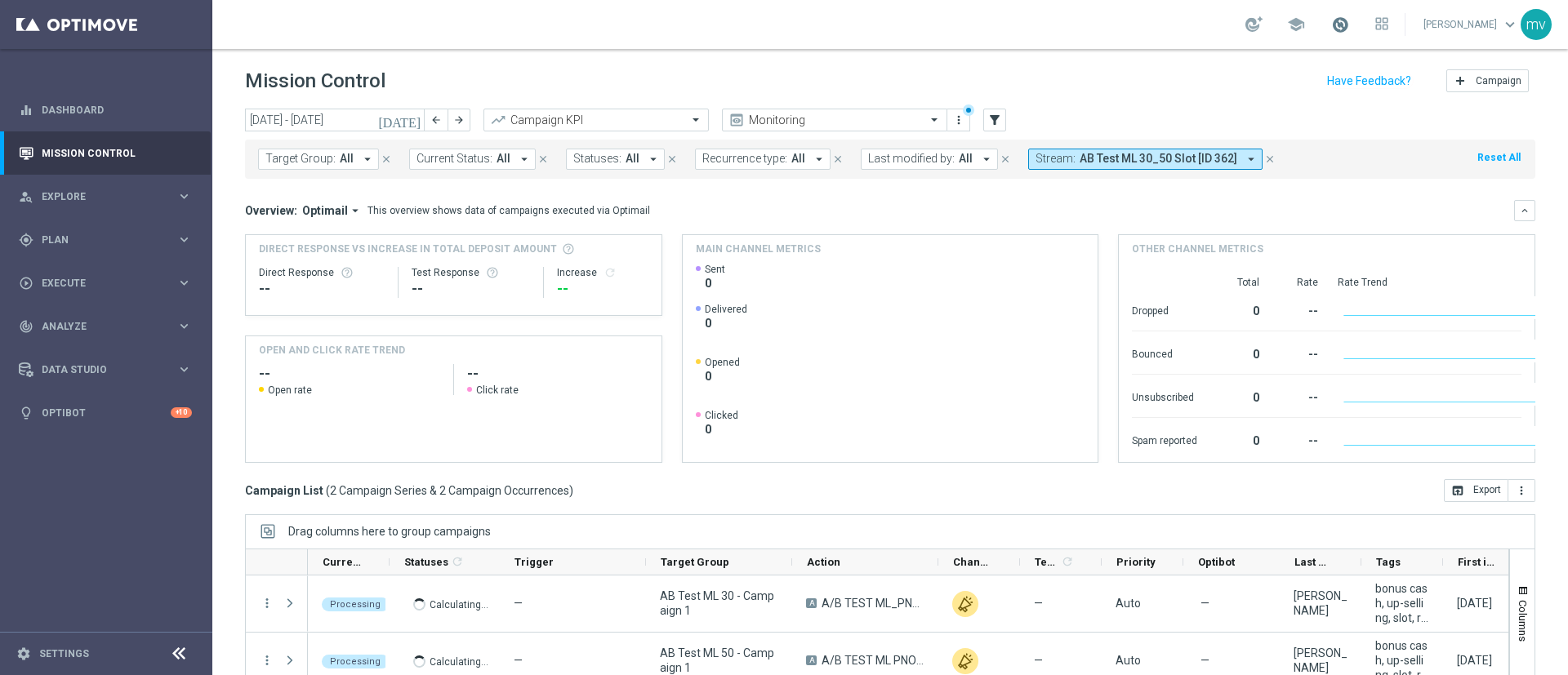
click at [1331, 26] on span at bounding box center [1341, 24] width 18 height 18
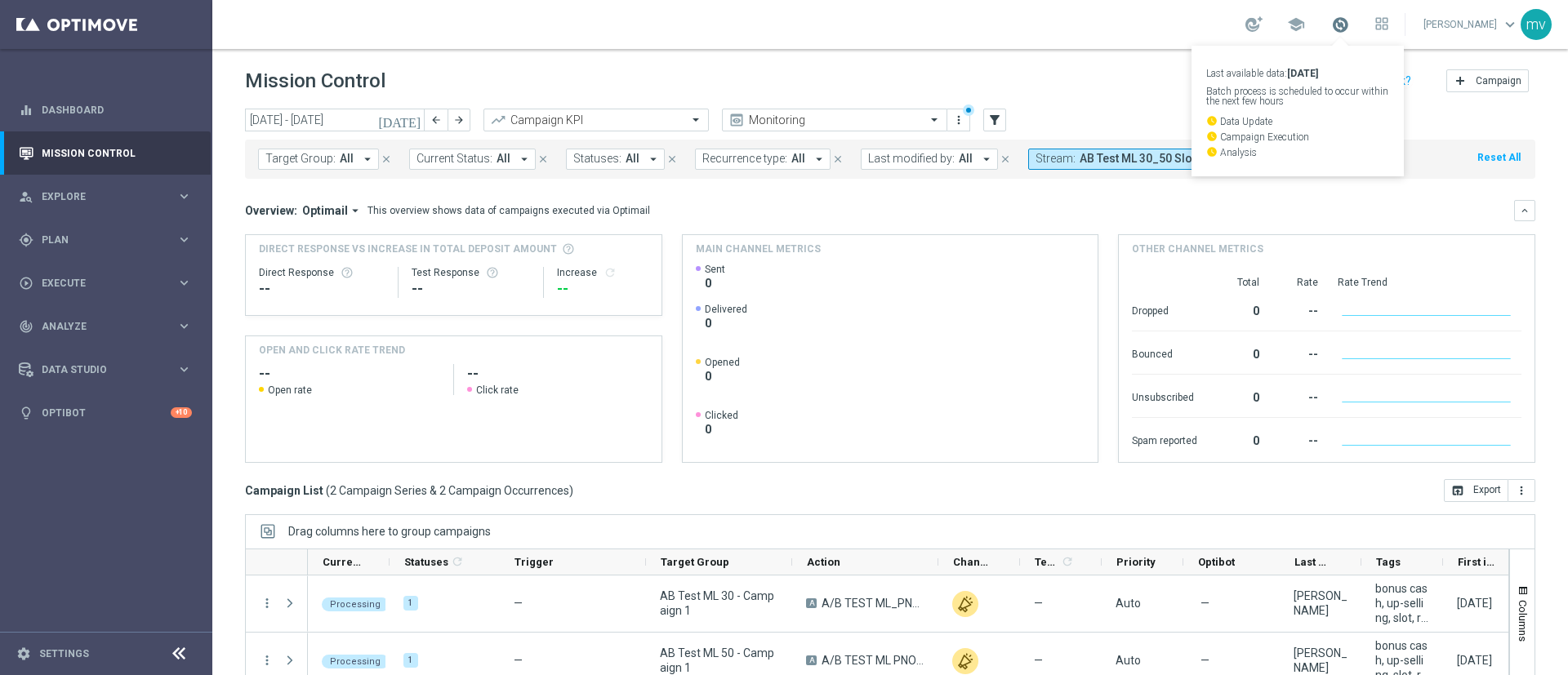
click at [1331, 26] on span at bounding box center [1341, 24] width 18 height 18
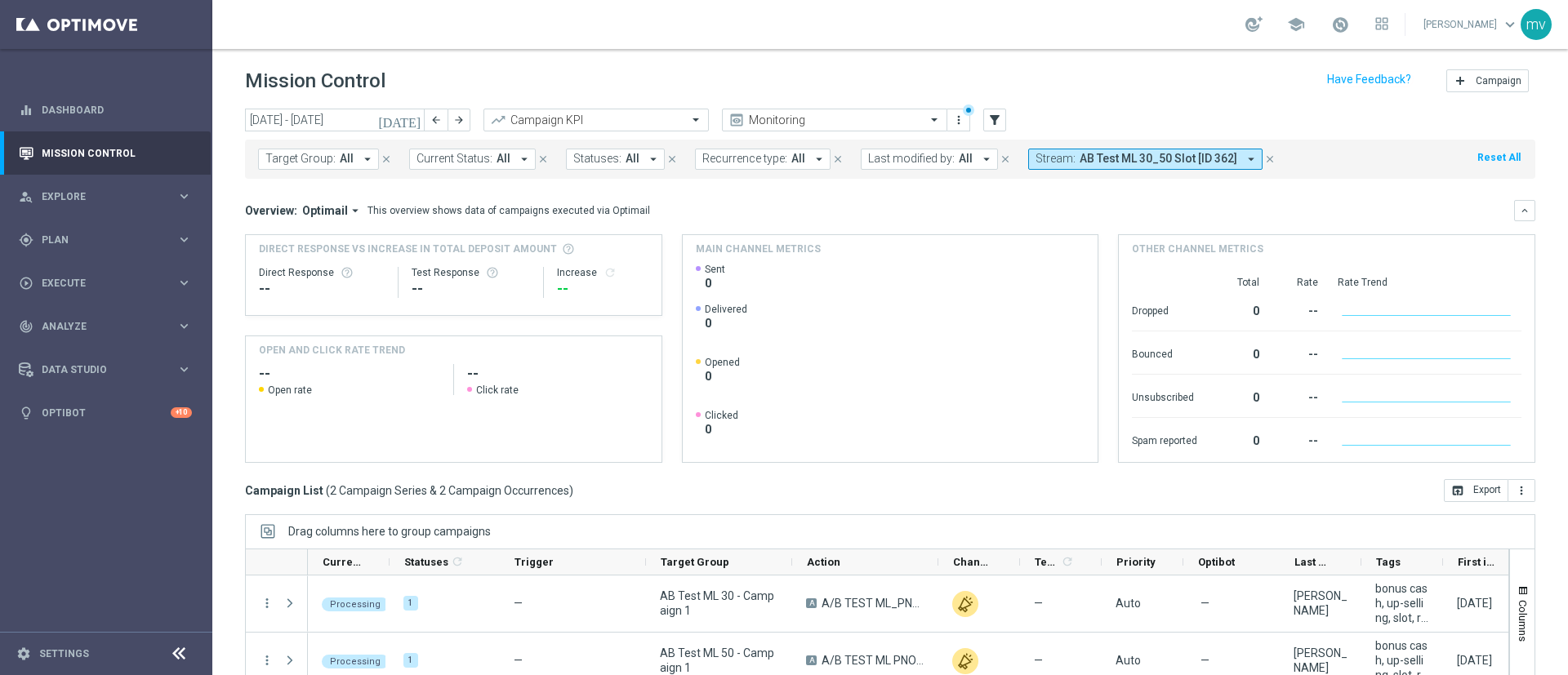
scroll to position [123, 0]
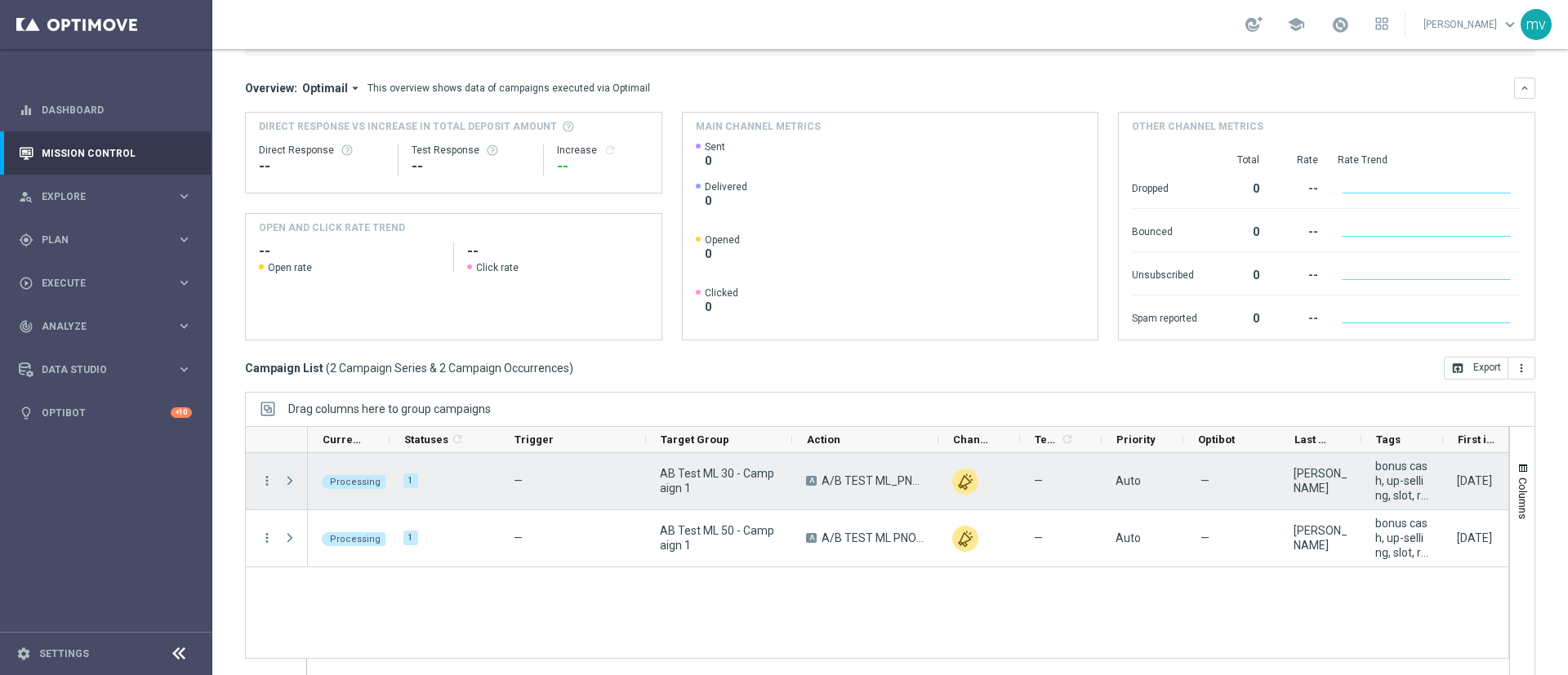
click at [294, 481] on span "Press SPACE to select this row." at bounding box center [290, 481] width 14 height 13
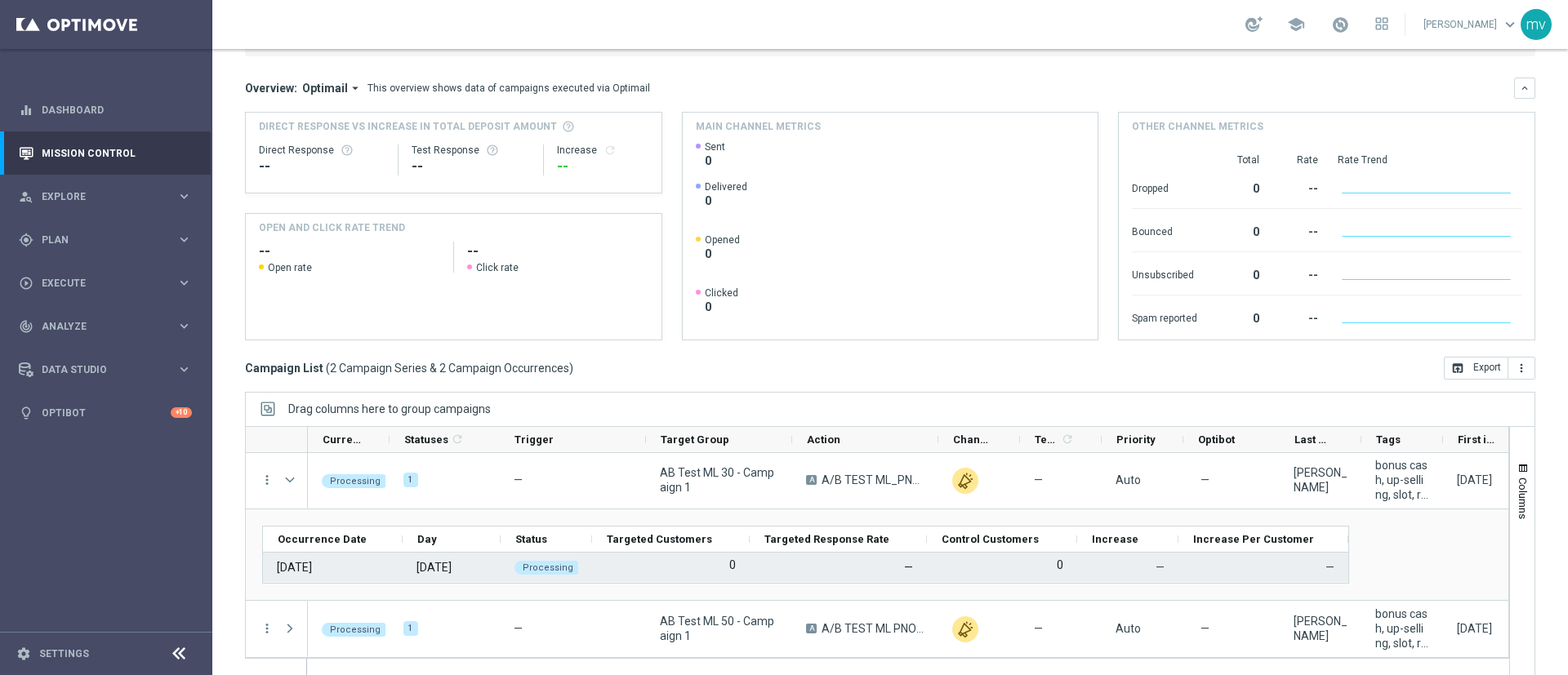
scroll to position [141, 0]
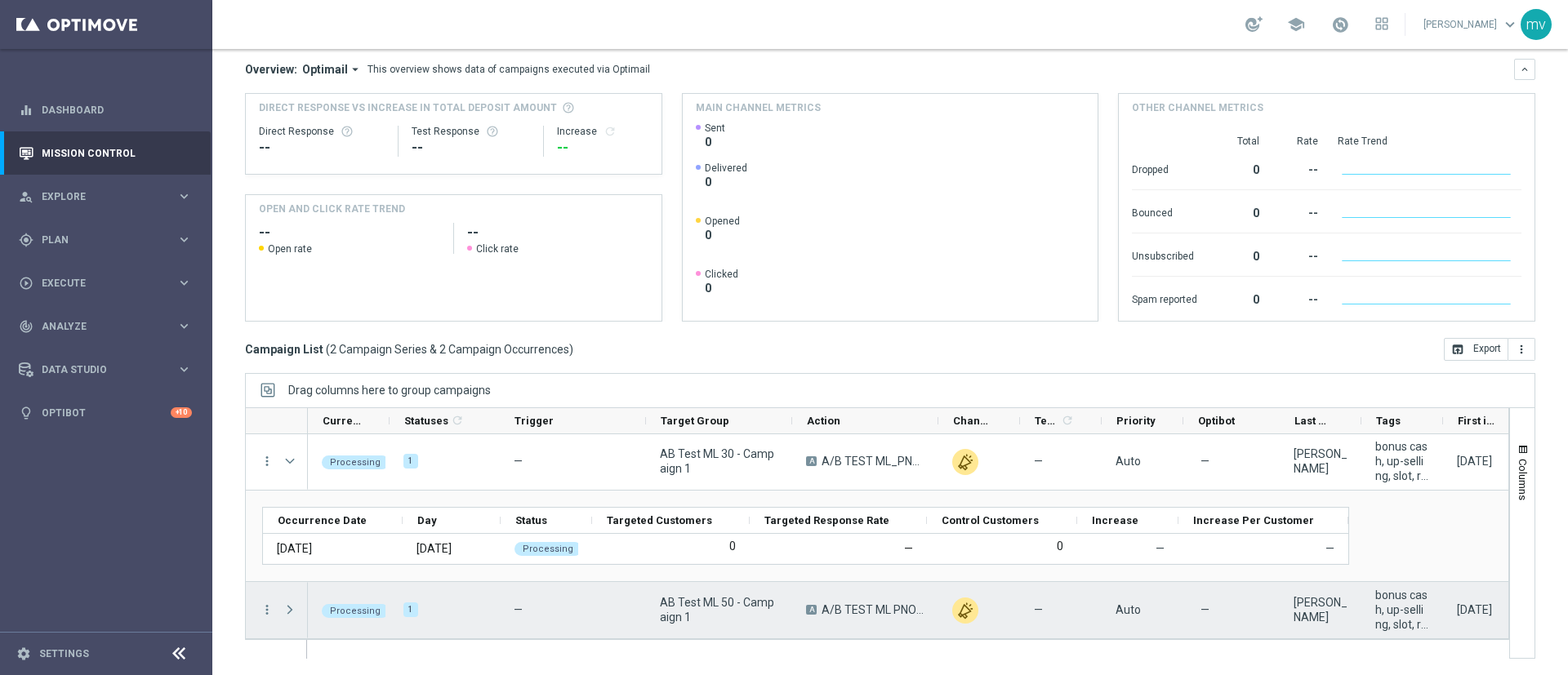
click at [287, 611] on span "Press SPACE to select this row." at bounding box center [290, 610] width 14 height 13
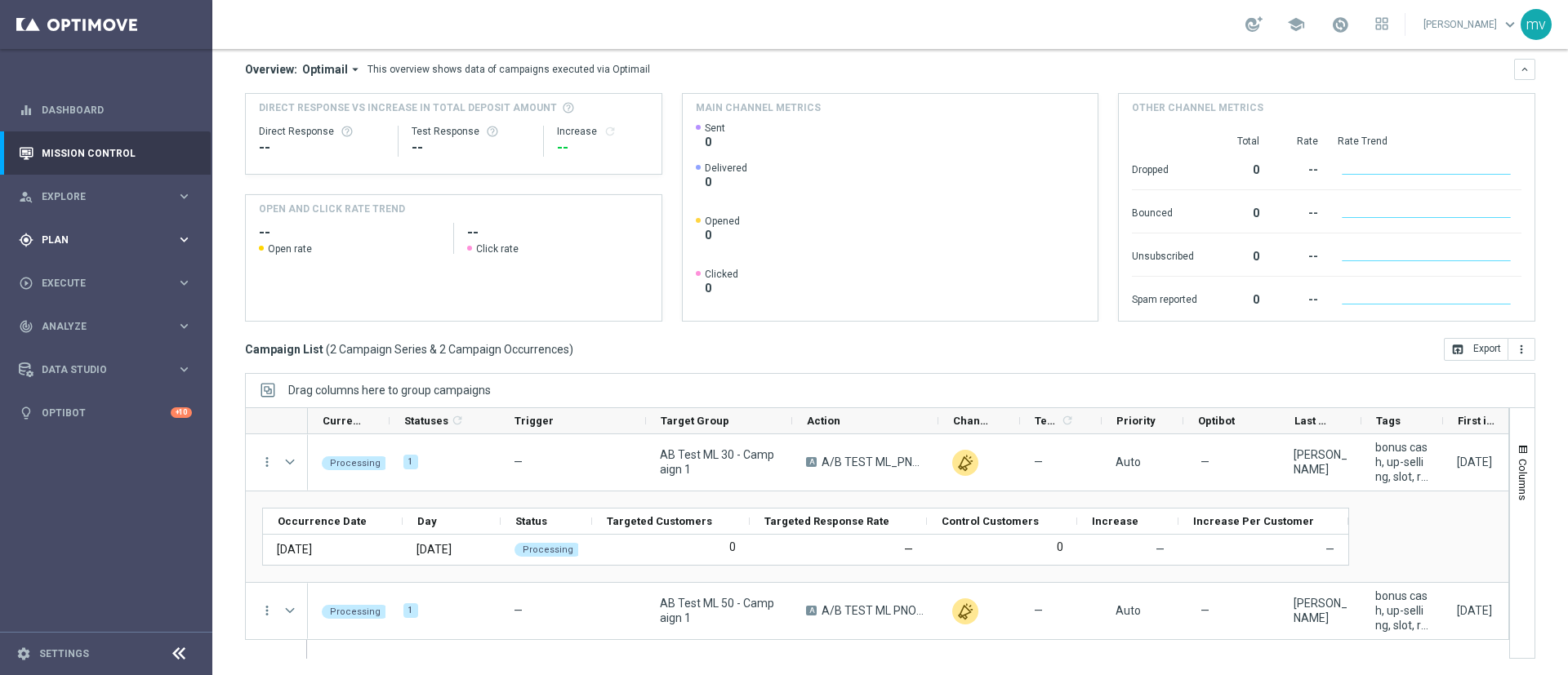
click at [85, 229] on div "gps_fixed Plan keyboard_arrow_right" at bounding box center [105, 240] width 210 height 43
click at [65, 338] on div "Streams" at bounding box center [126, 347] width 168 height 24
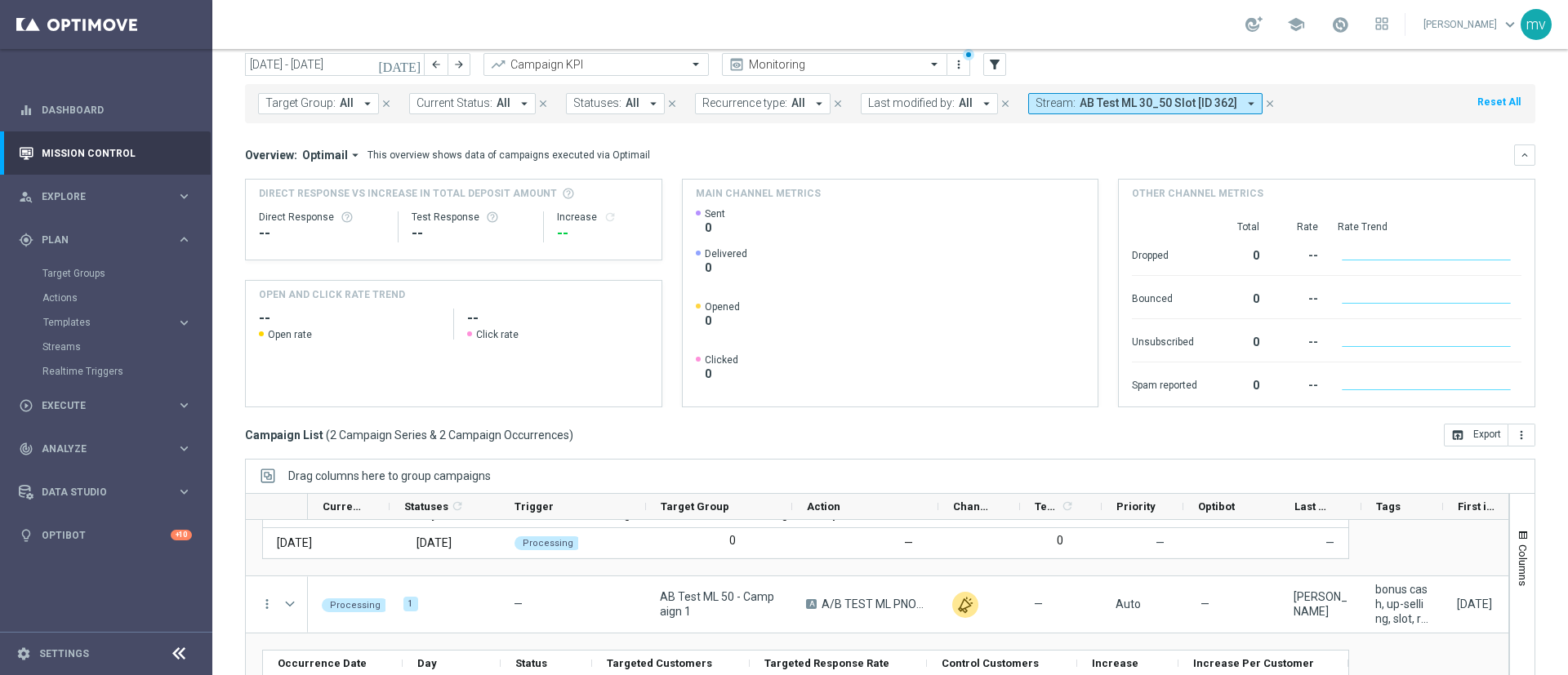
scroll to position [0, 0]
